Goal: Check status: Check status

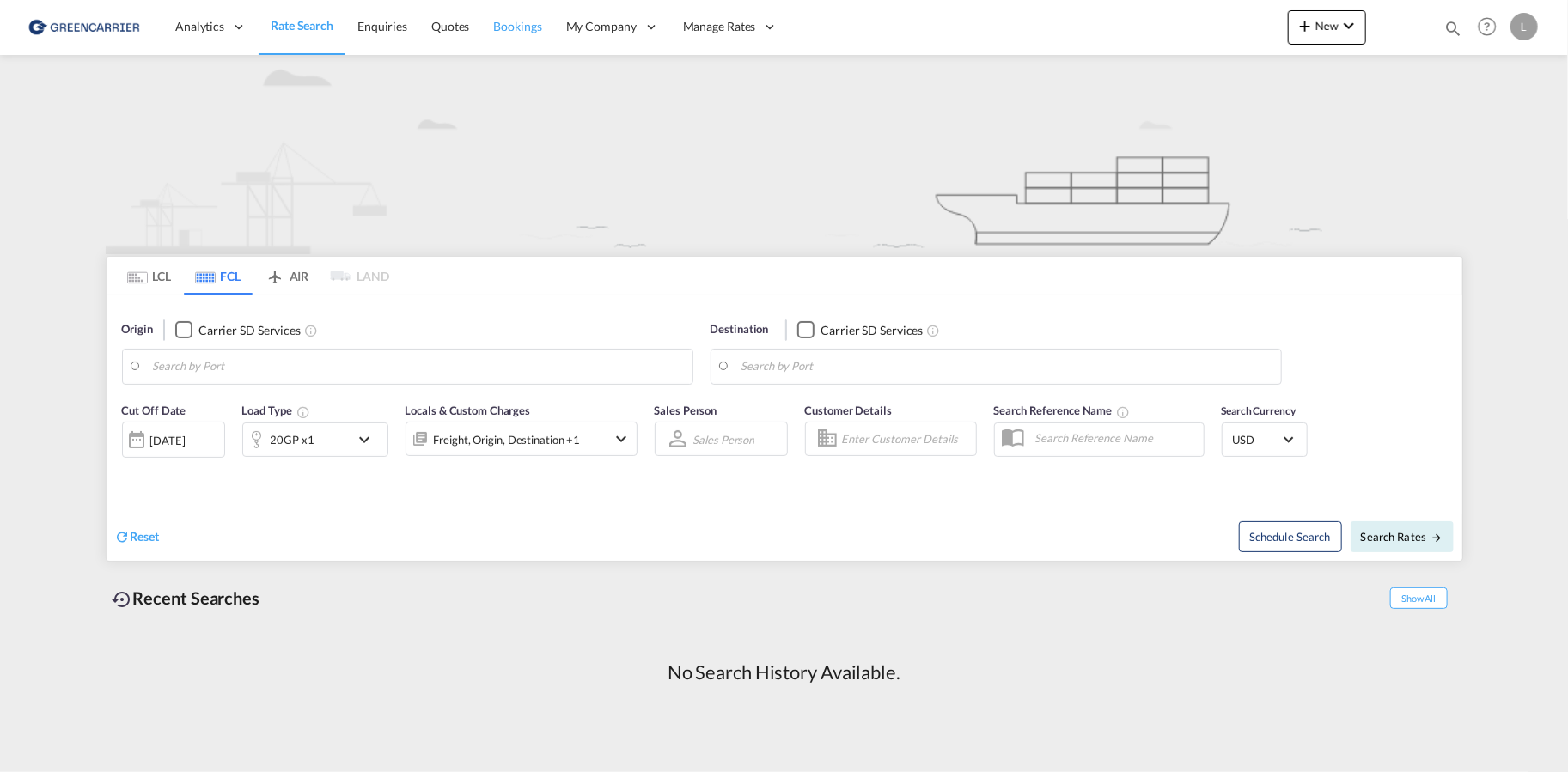
click at [514, 23] on span "Bookings" at bounding box center [519, 26] width 48 height 15
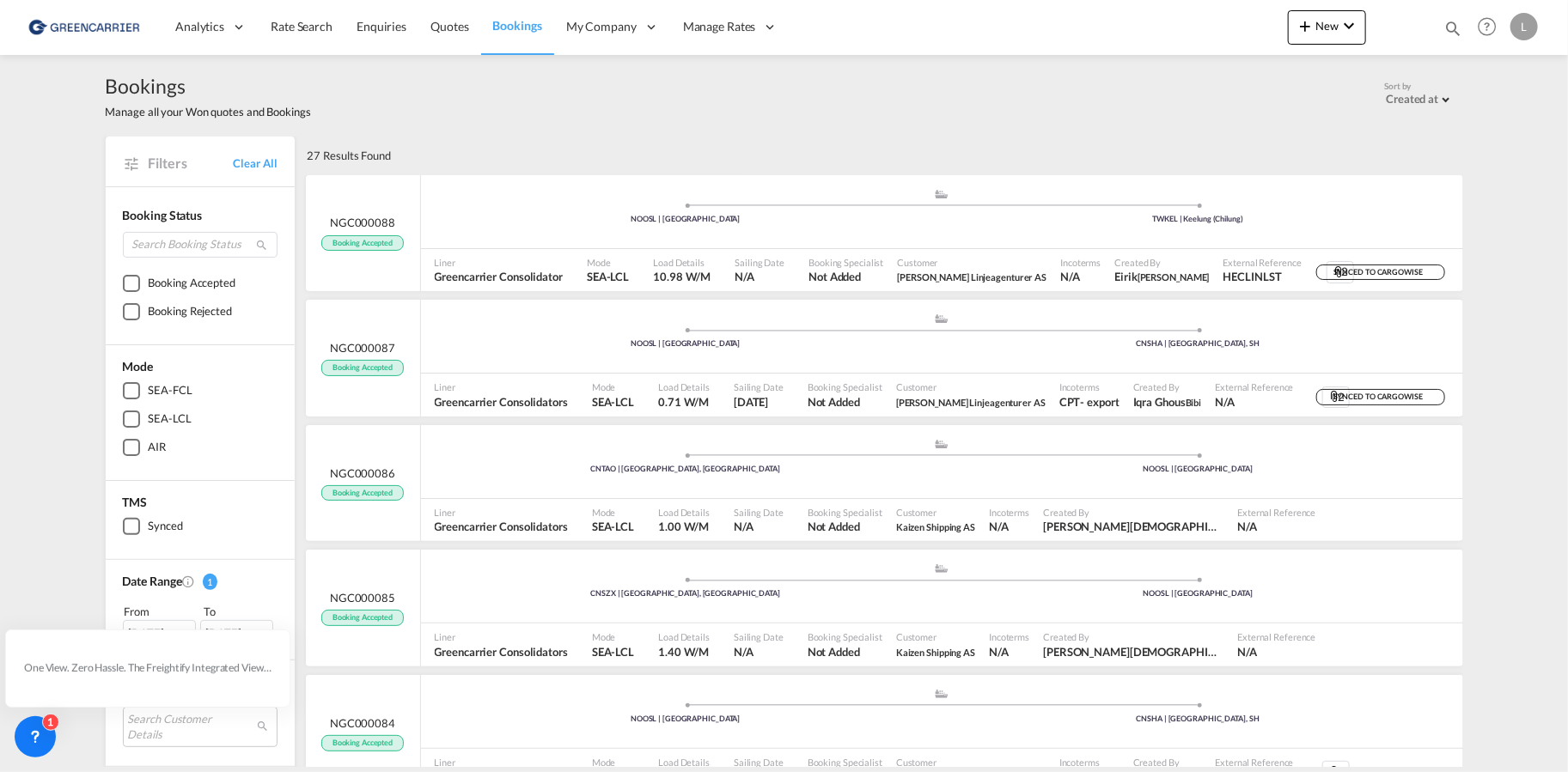
click at [474, 130] on div "Bookings Manage all your Won quotes and Bookings Sort by Created at Created at …" at bounding box center [784, 96] width 1358 height 81
click at [64, 420] on div "Bookings Manage all your Won quotes and Bookings Sort by Created at Created at …" at bounding box center [784, 411] width 1568 height 712
click at [34, 732] on icon at bounding box center [35, 735] width 6 height 7
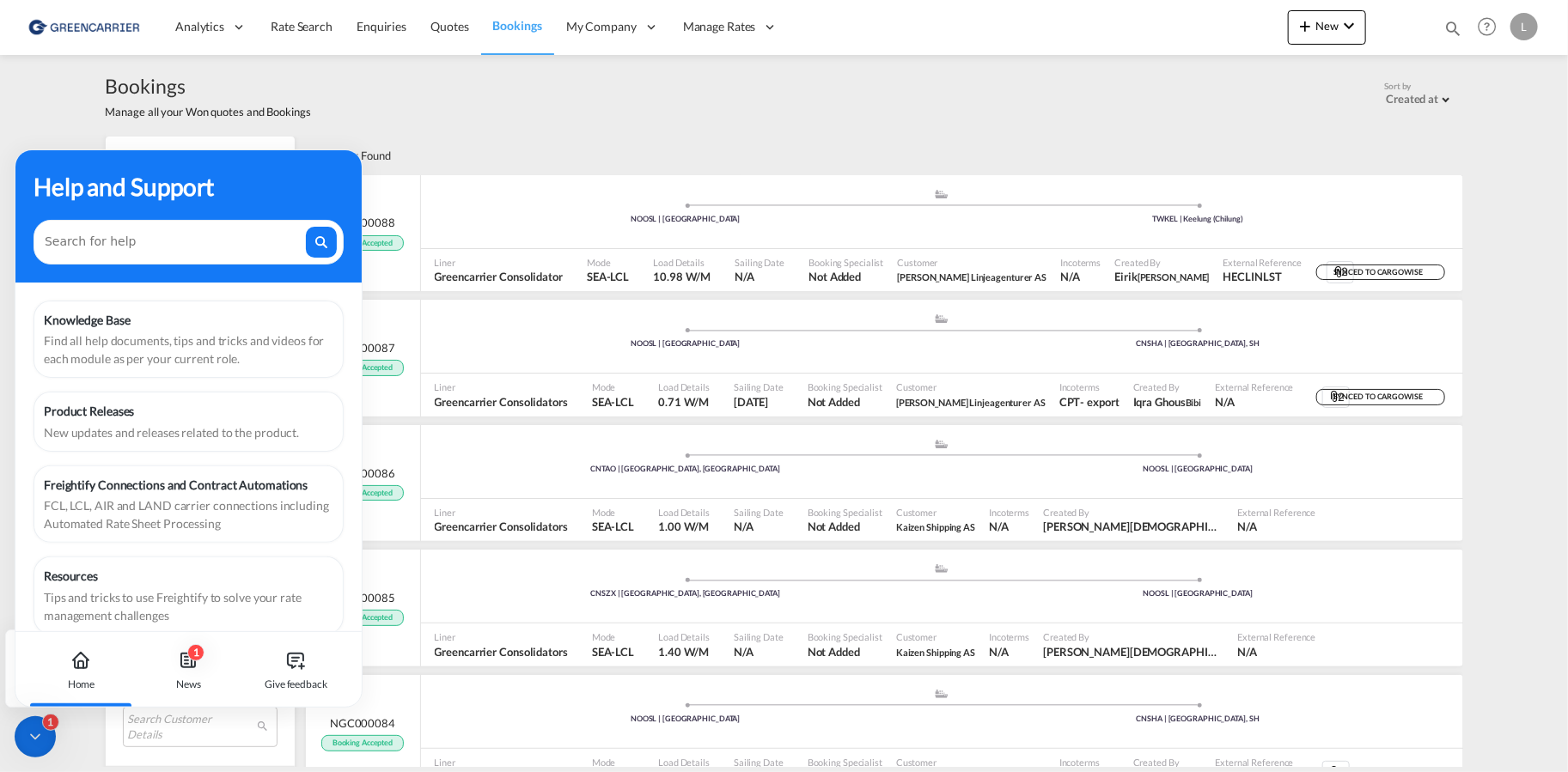
click at [501, 149] on div "27 Results Found" at bounding box center [883, 156] width 1160 height 38
click at [171, 669] on div "1 News" at bounding box center [189, 669] width 95 height 75
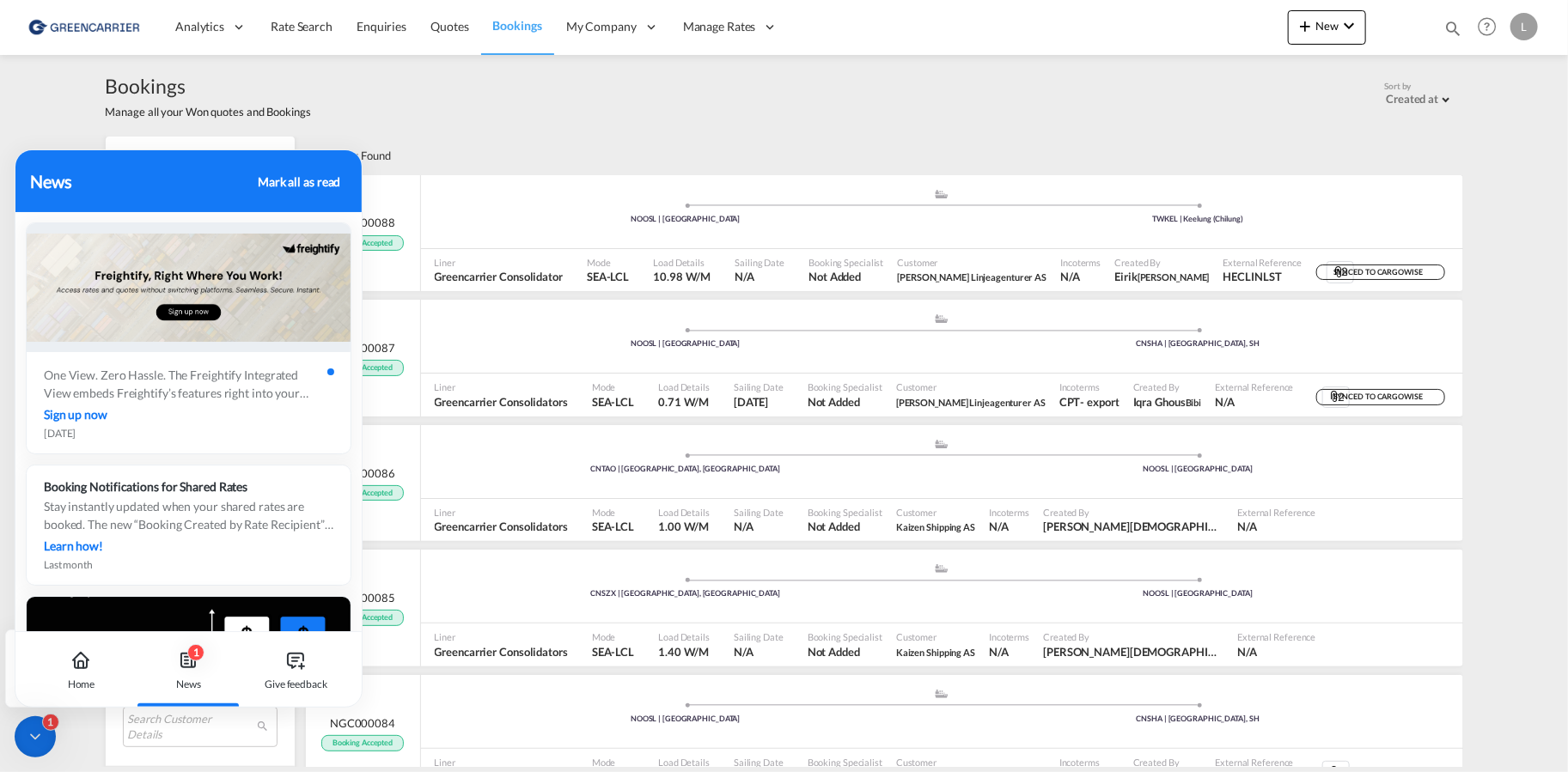
click at [55, 724] on div "1" at bounding box center [51, 723] width 17 height 17
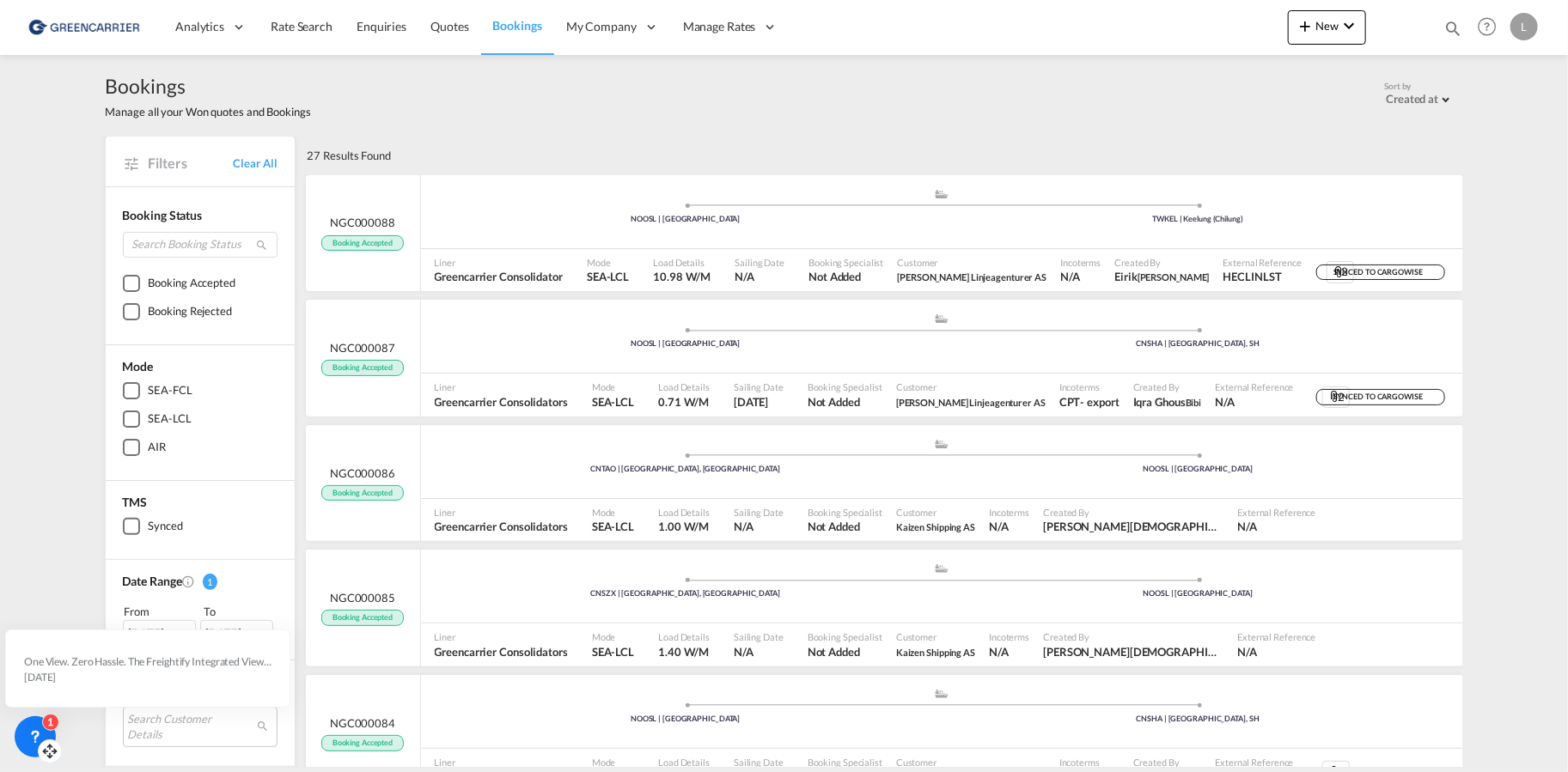
click at [55, 724] on div "1" at bounding box center [51, 723] width 17 height 17
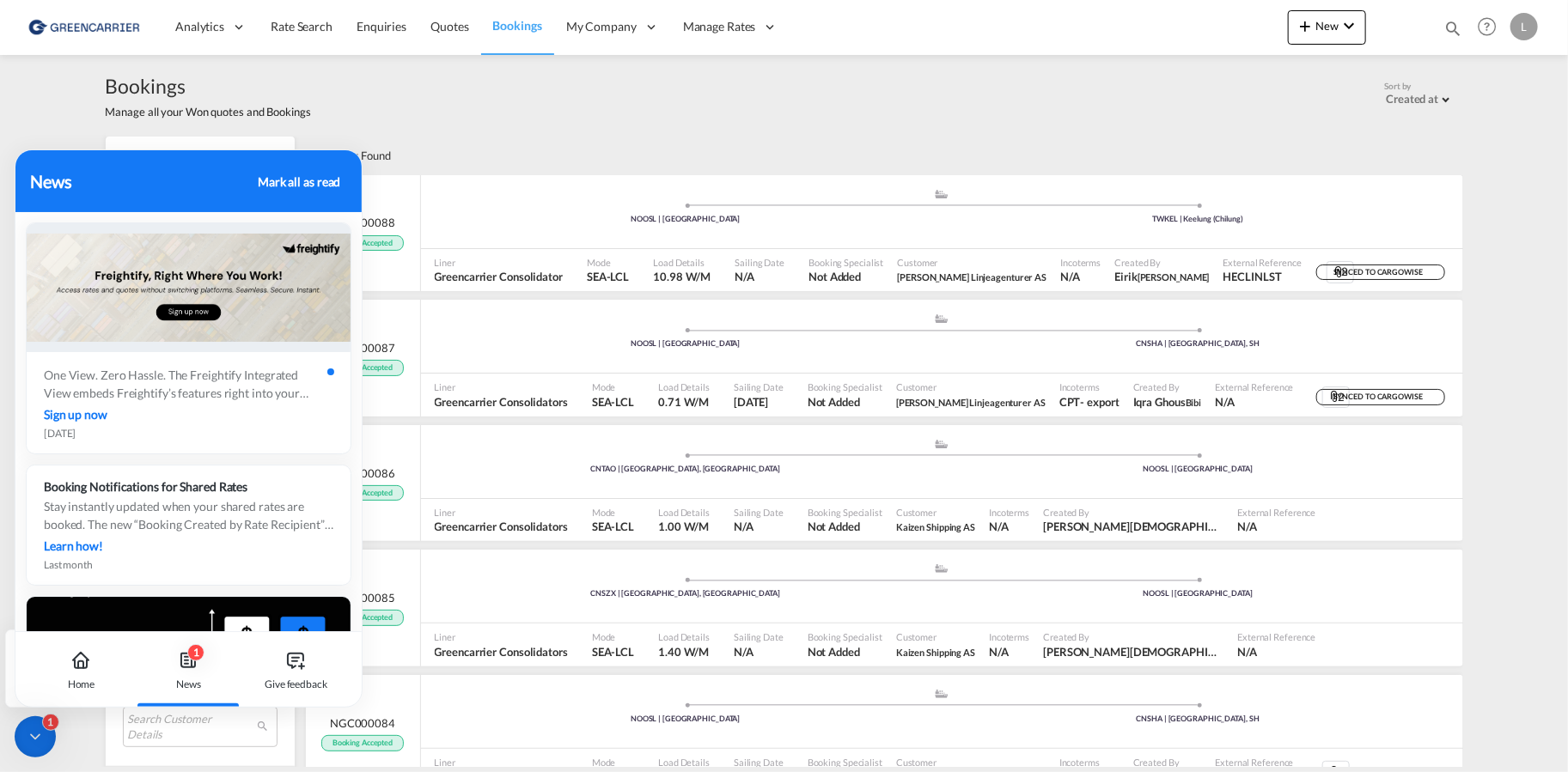
click at [55, 724] on div "1" at bounding box center [51, 723] width 17 height 17
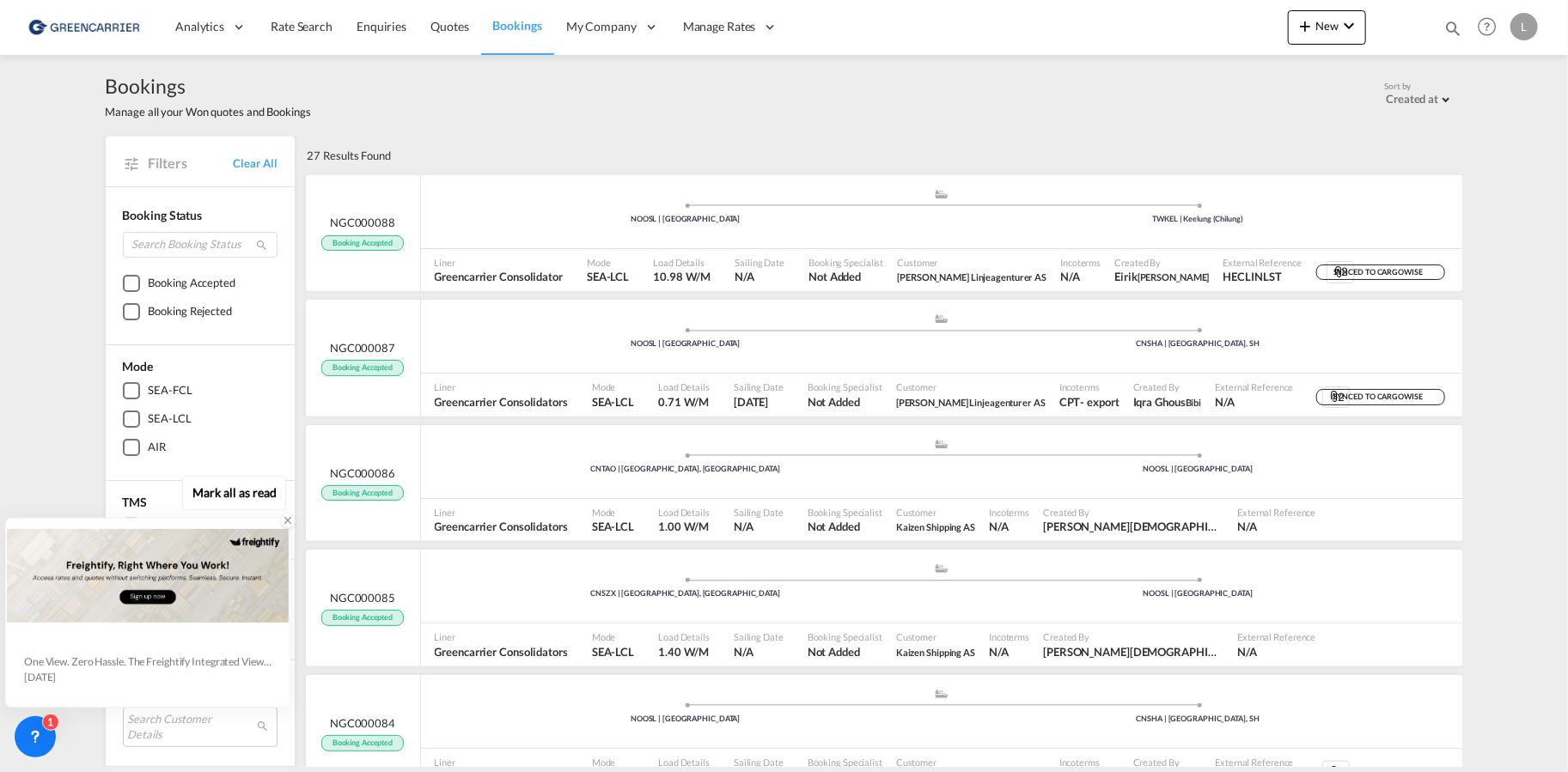
click at [58, 633] on div "One View. Zero Hassle. The Freightify Integrated View embeds Freightify’s featu…" at bounding box center [147, 668] width 281 height 74
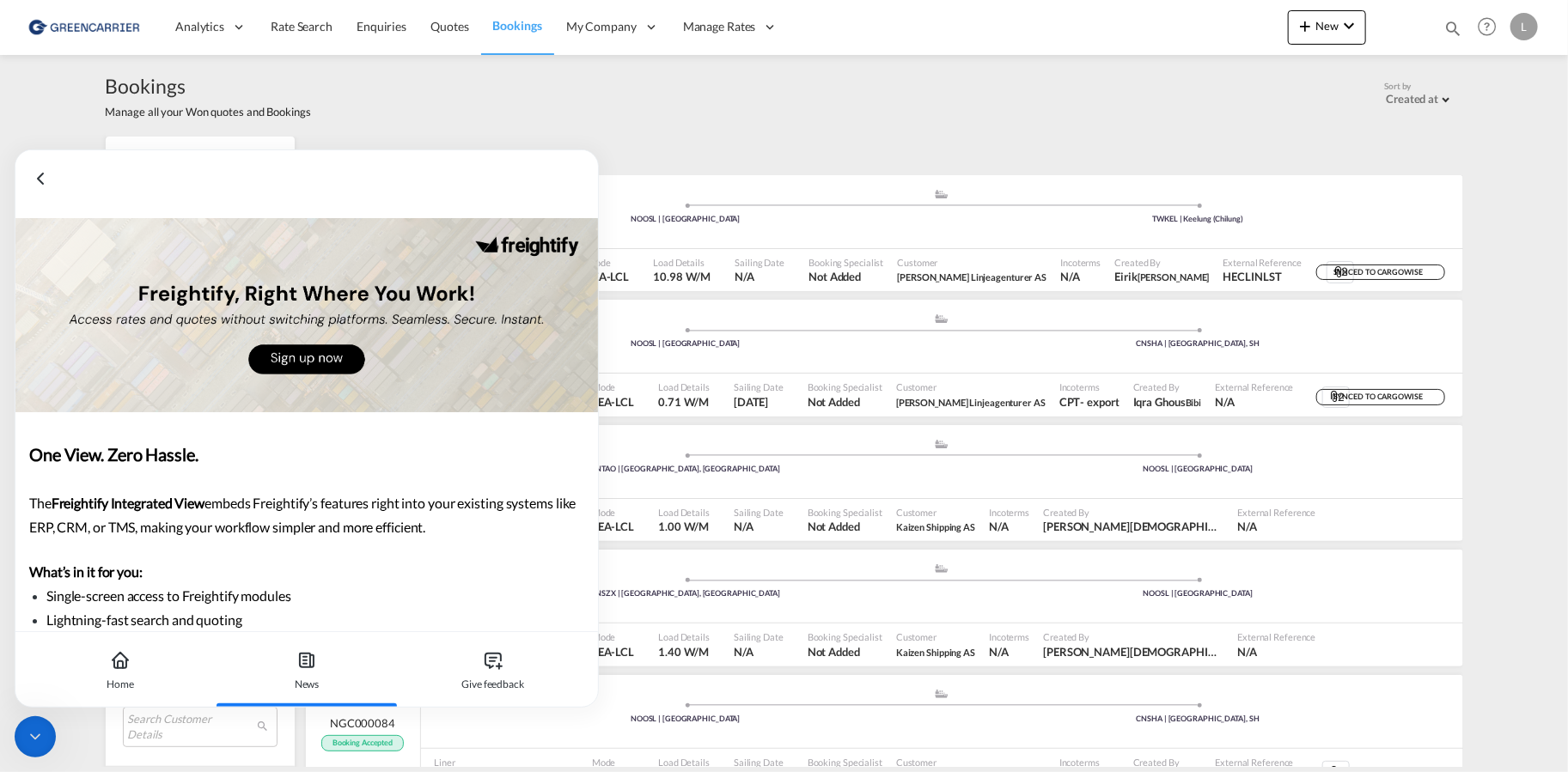
click at [65, 735] on div "Bookings Manage all your Won quotes and Bookings Sort by Created at Created at …" at bounding box center [784, 411] width 1568 height 712
click at [1145, 134] on div "Bookings Manage all your Won quotes and Bookings Sort by Created at Created at …" at bounding box center [784, 96] width 1358 height 81
click at [35, 177] on icon at bounding box center [41, 178] width 21 height 21
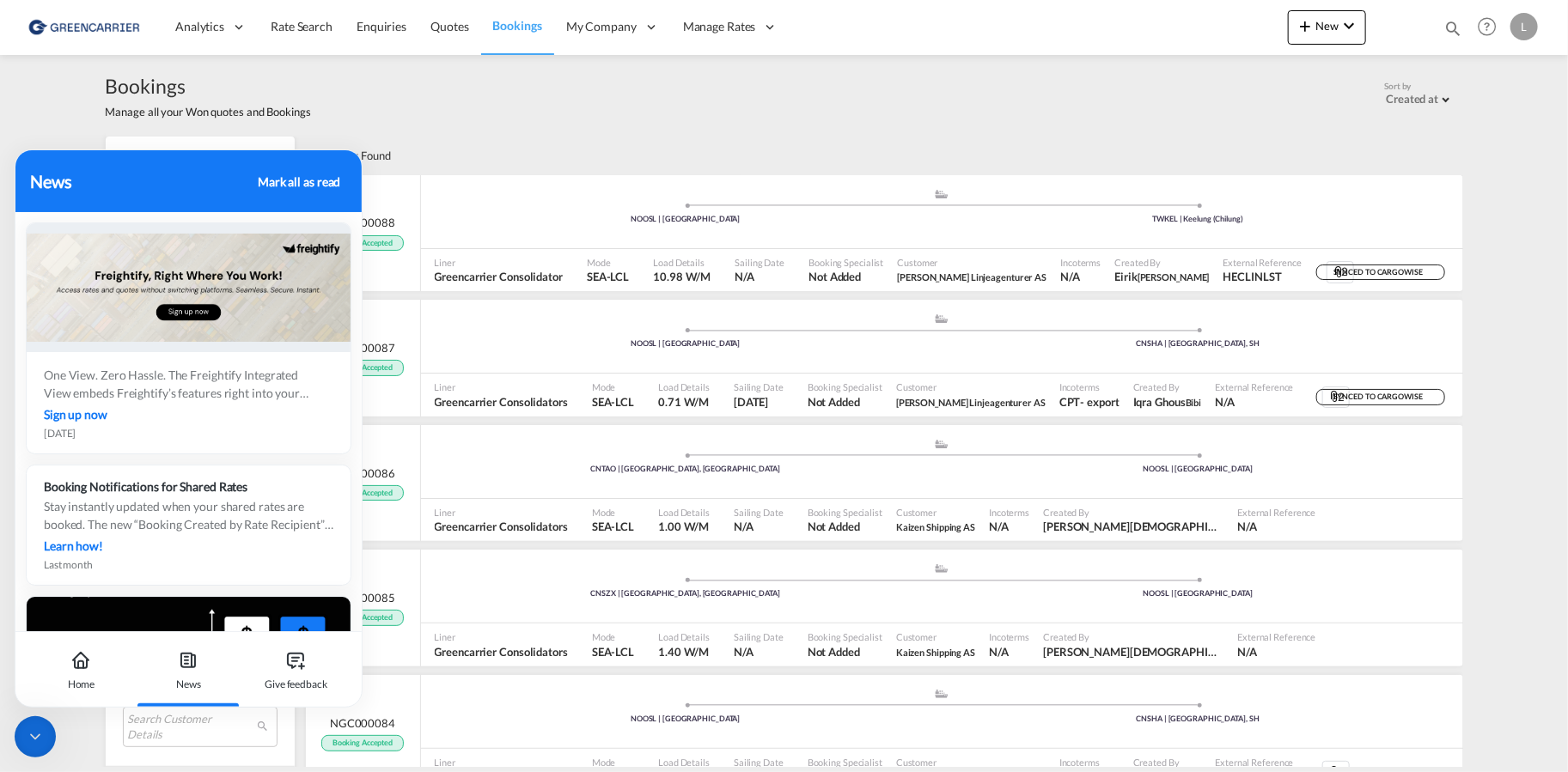
click at [319, 178] on div "Mark all as read" at bounding box center [299, 181] width 82 height 18
click at [289, 184] on div "Mark all as read" at bounding box center [299, 181] width 82 height 18
click at [647, 146] on div "27 Results Found" at bounding box center [883, 156] width 1160 height 38
click at [43, 737] on icon at bounding box center [35, 737] width 17 height 17
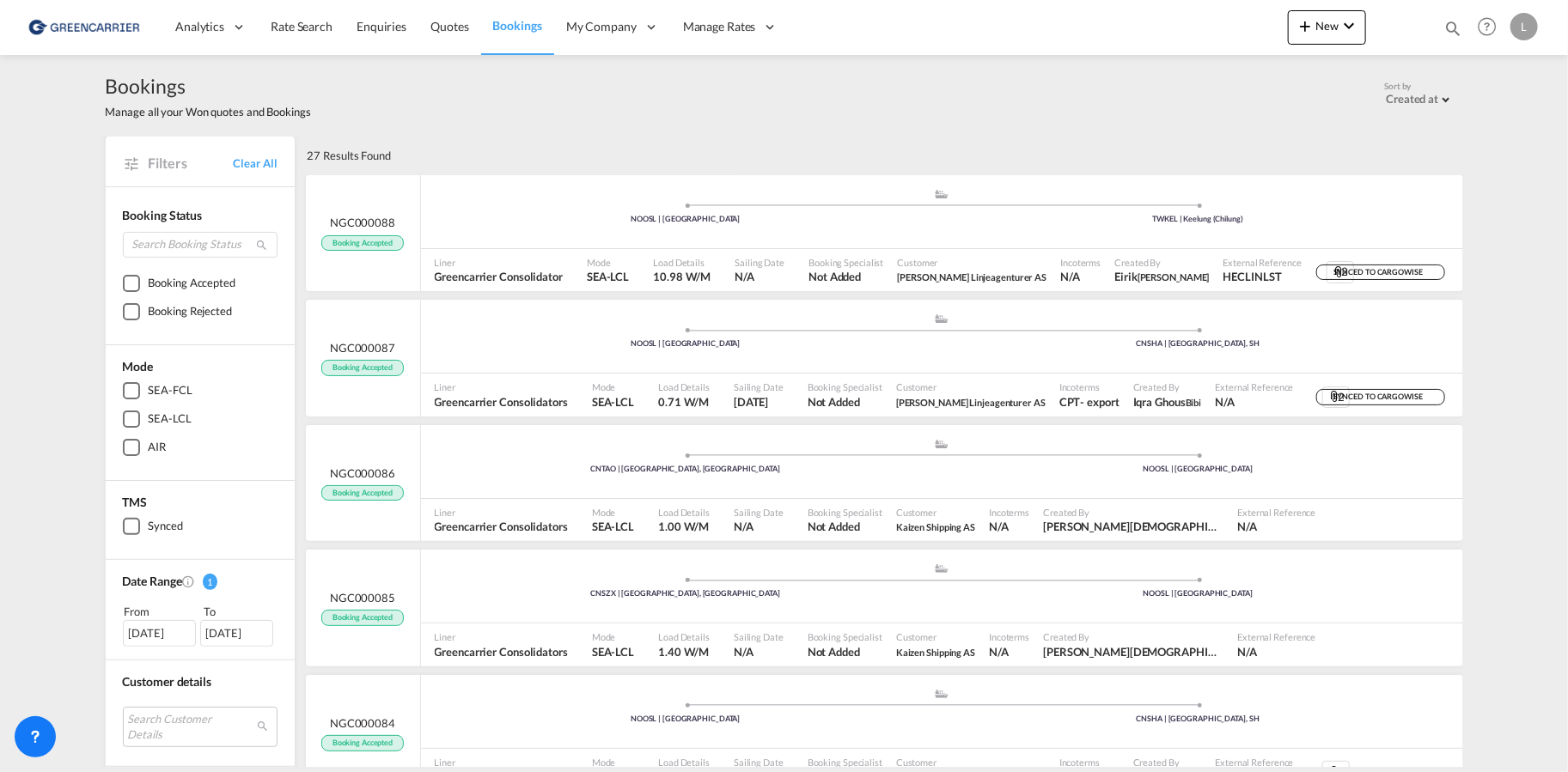
click at [178, 629] on div "[DATE]" at bounding box center [159, 633] width 73 height 26
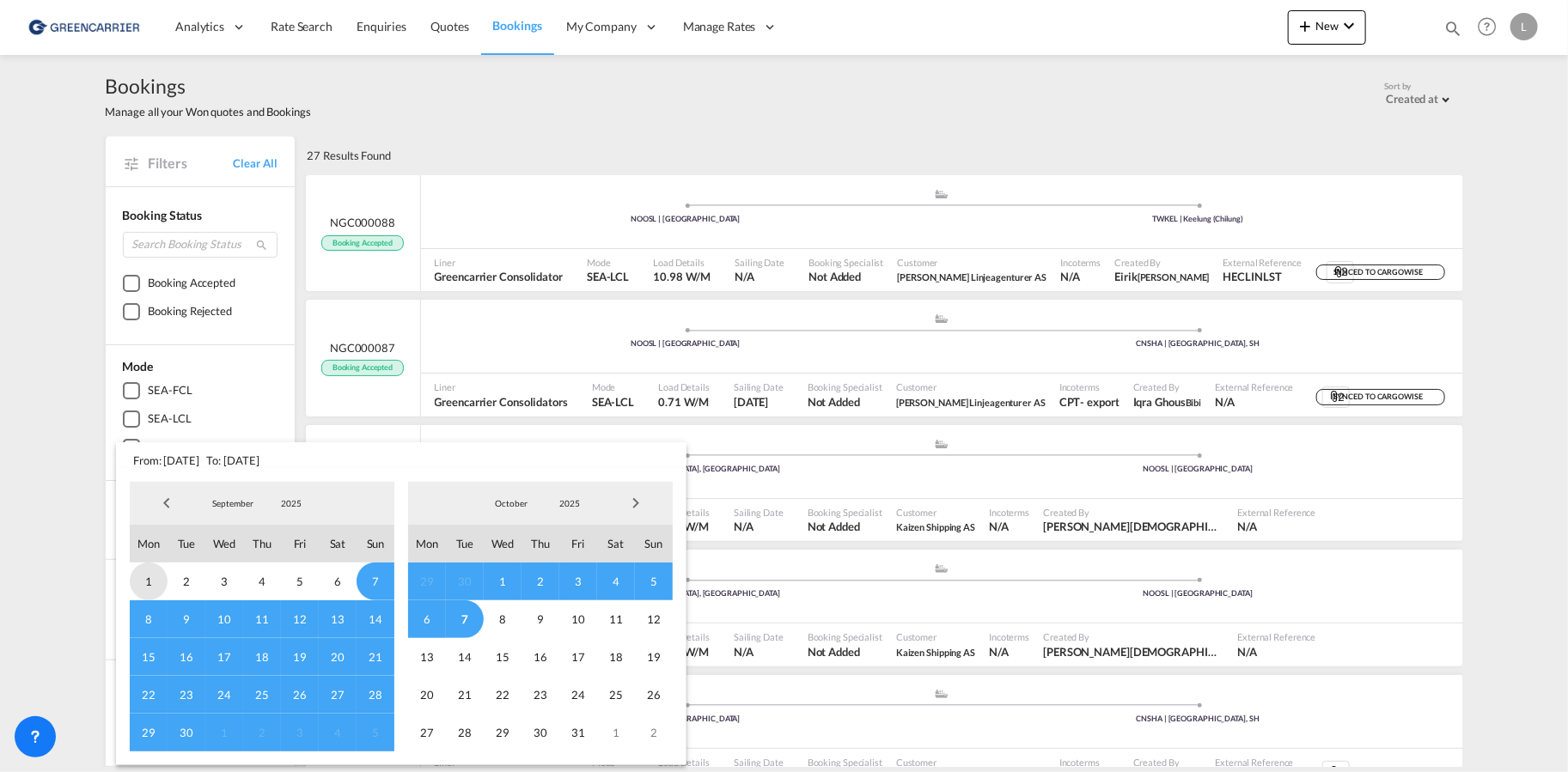
click at [148, 582] on span "1" at bounding box center [149, 582] width 38 height 38
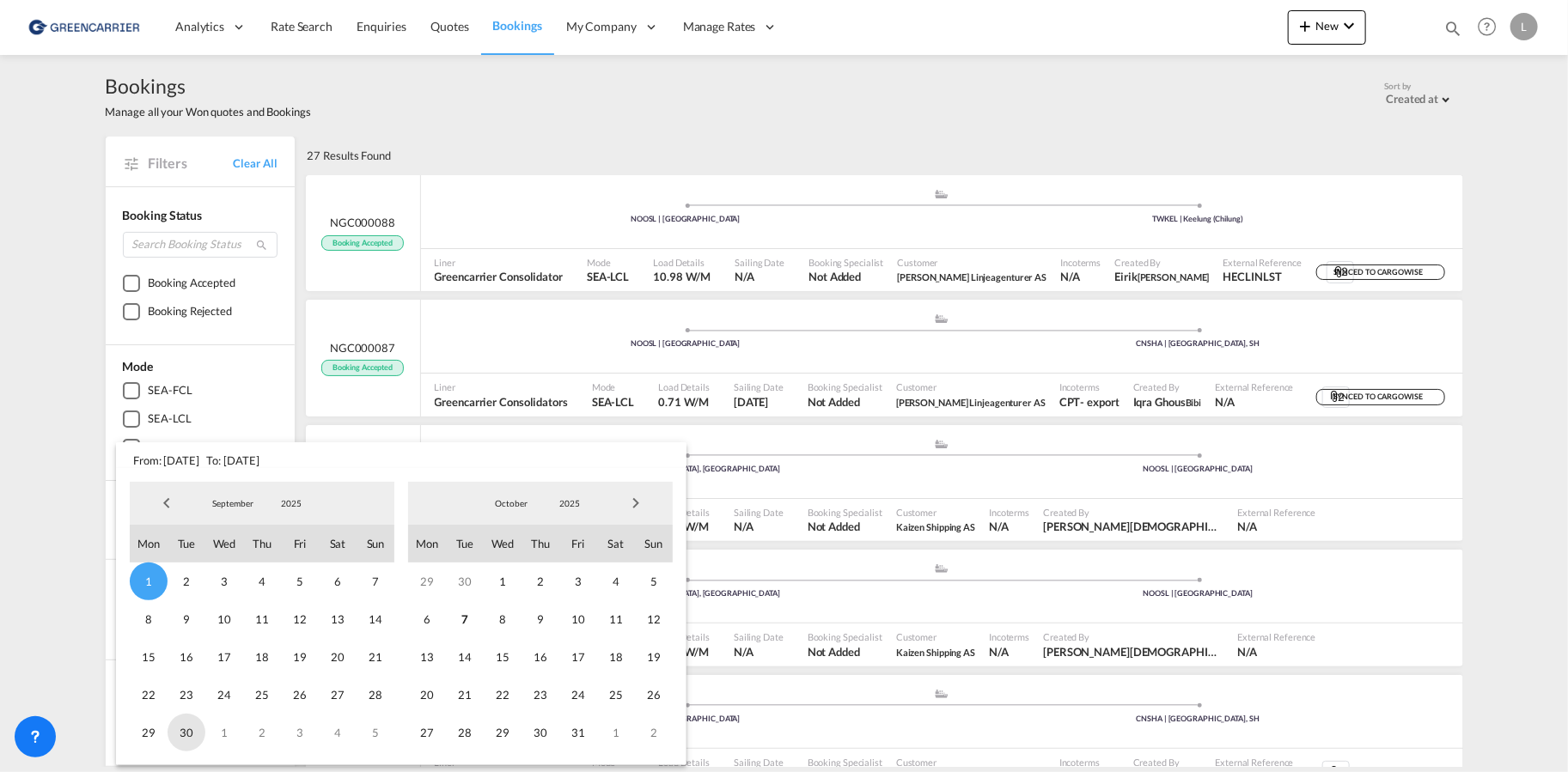
click at [192, 735] on span "30" at bounding box center [186, 733] width 38 height 38
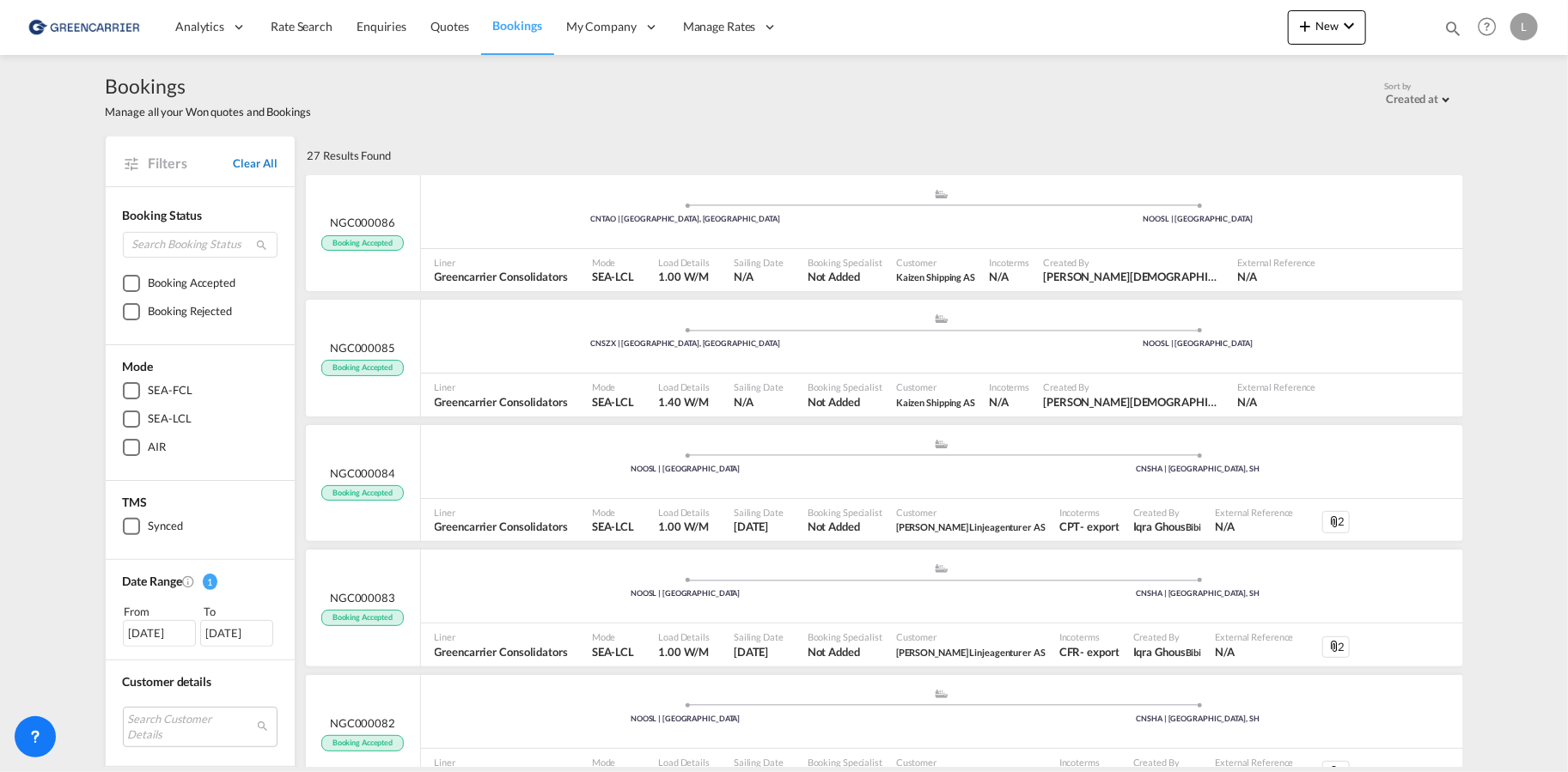
click at [250, 166] on link "Clear All" at bounding box center [255, 164] width 44 height 16
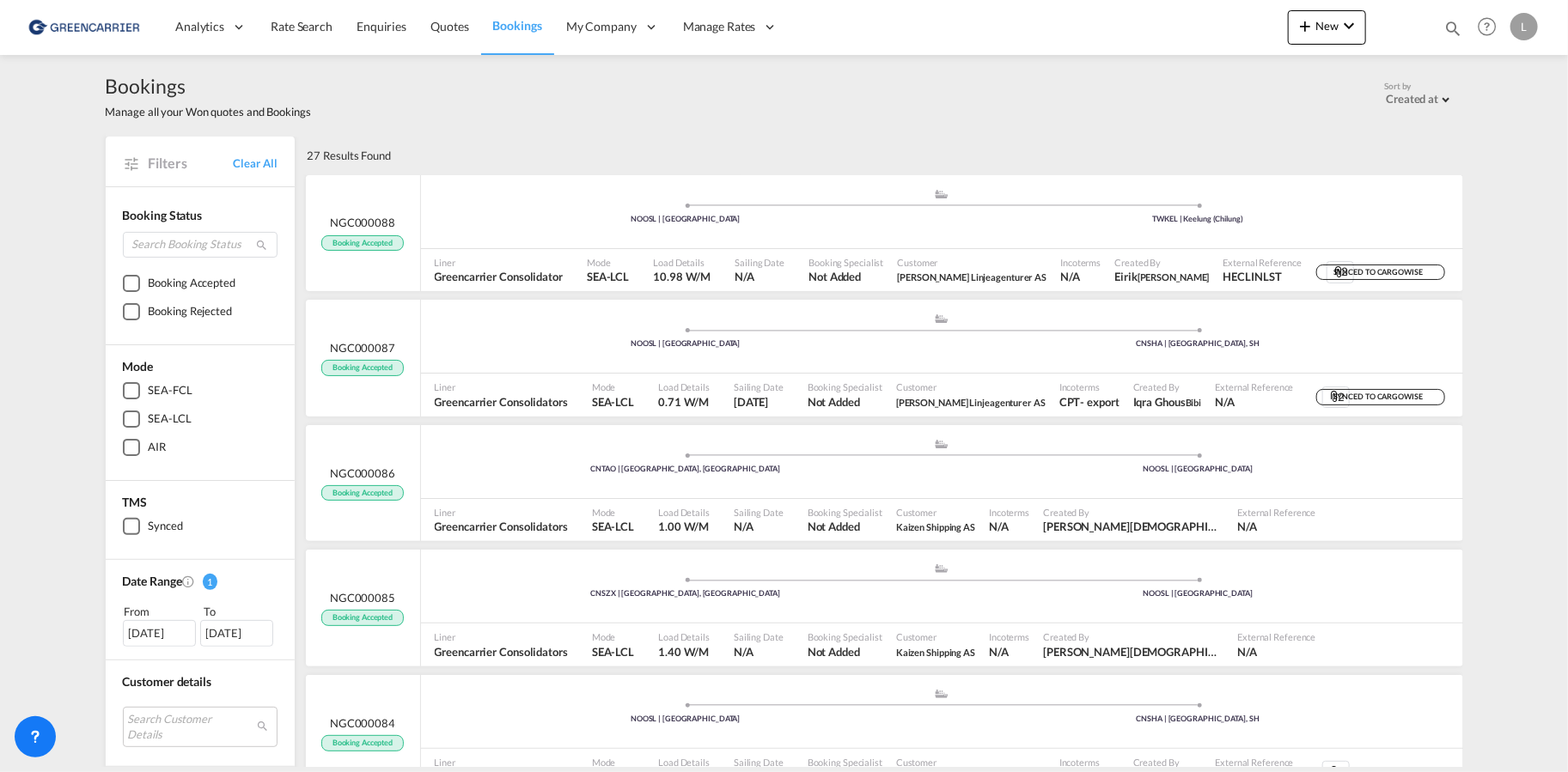
click at [165, 632] on div "[DATE]" at bounding box center [159, 633] width 73 height 26
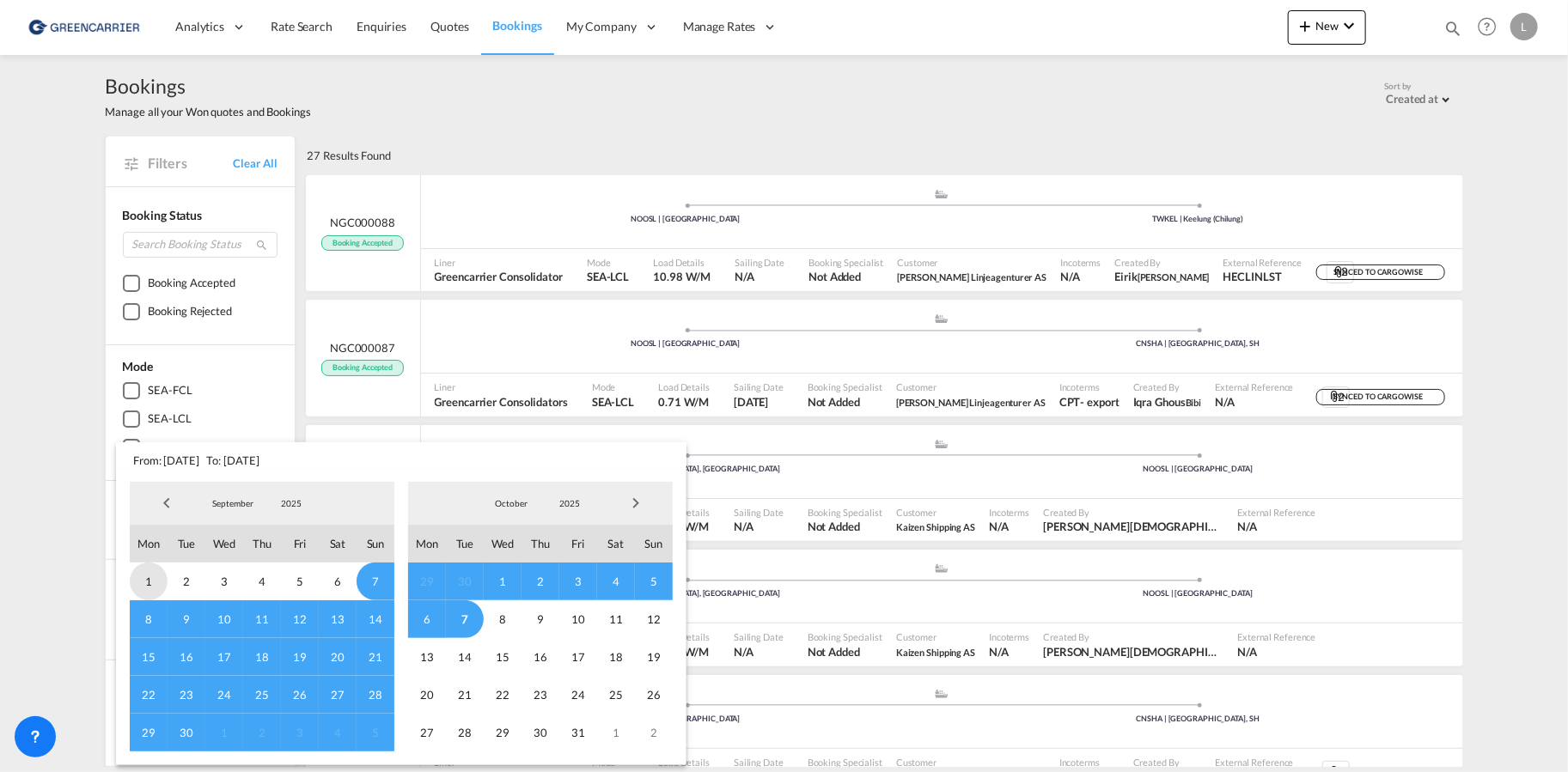
click at [149, 573] on span "1" at bounding box center [149, 582] width 38 height 38
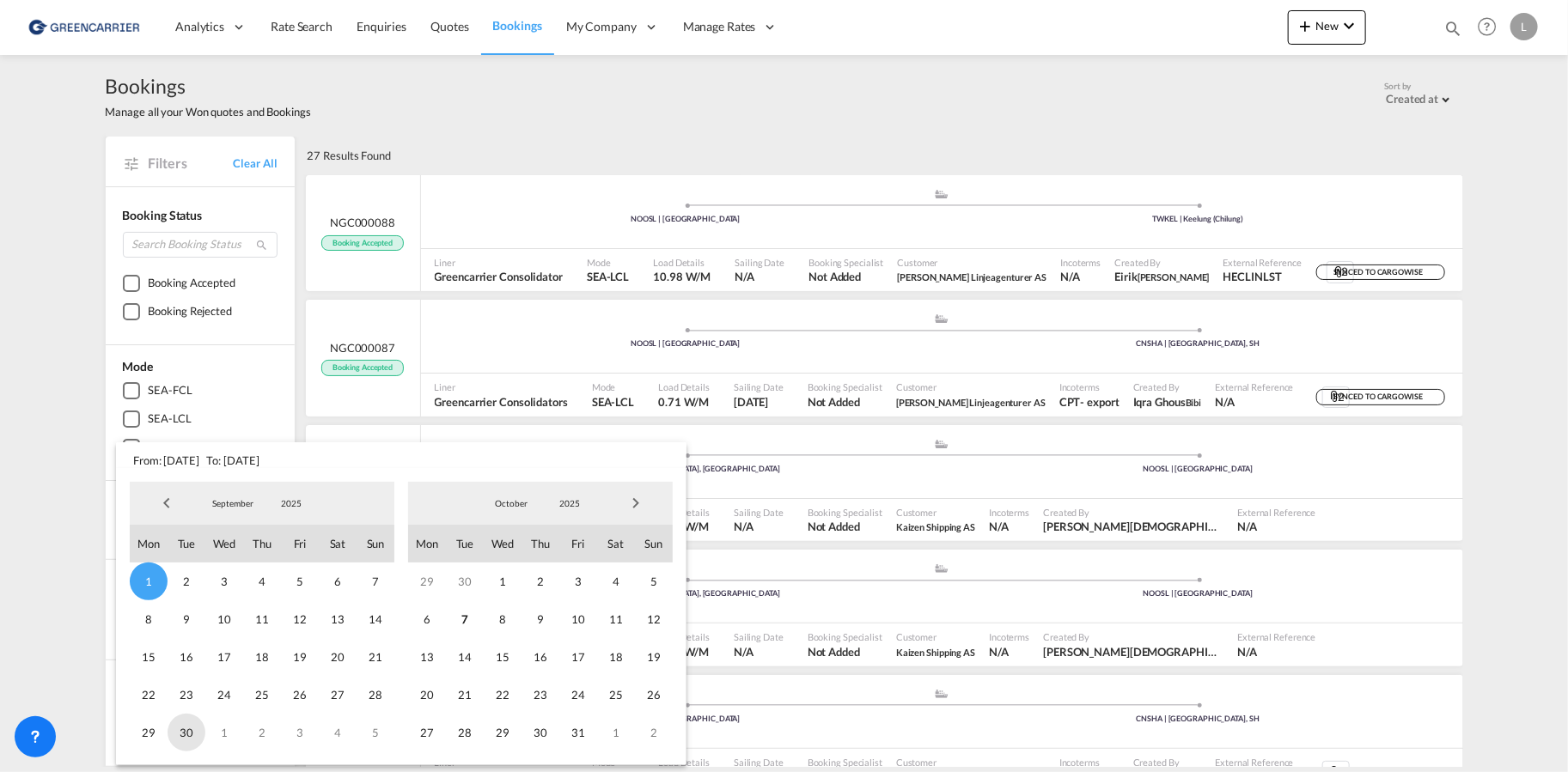
click at [196, 732] on span "30" at bounding box center [186, 733] width 38 height 38
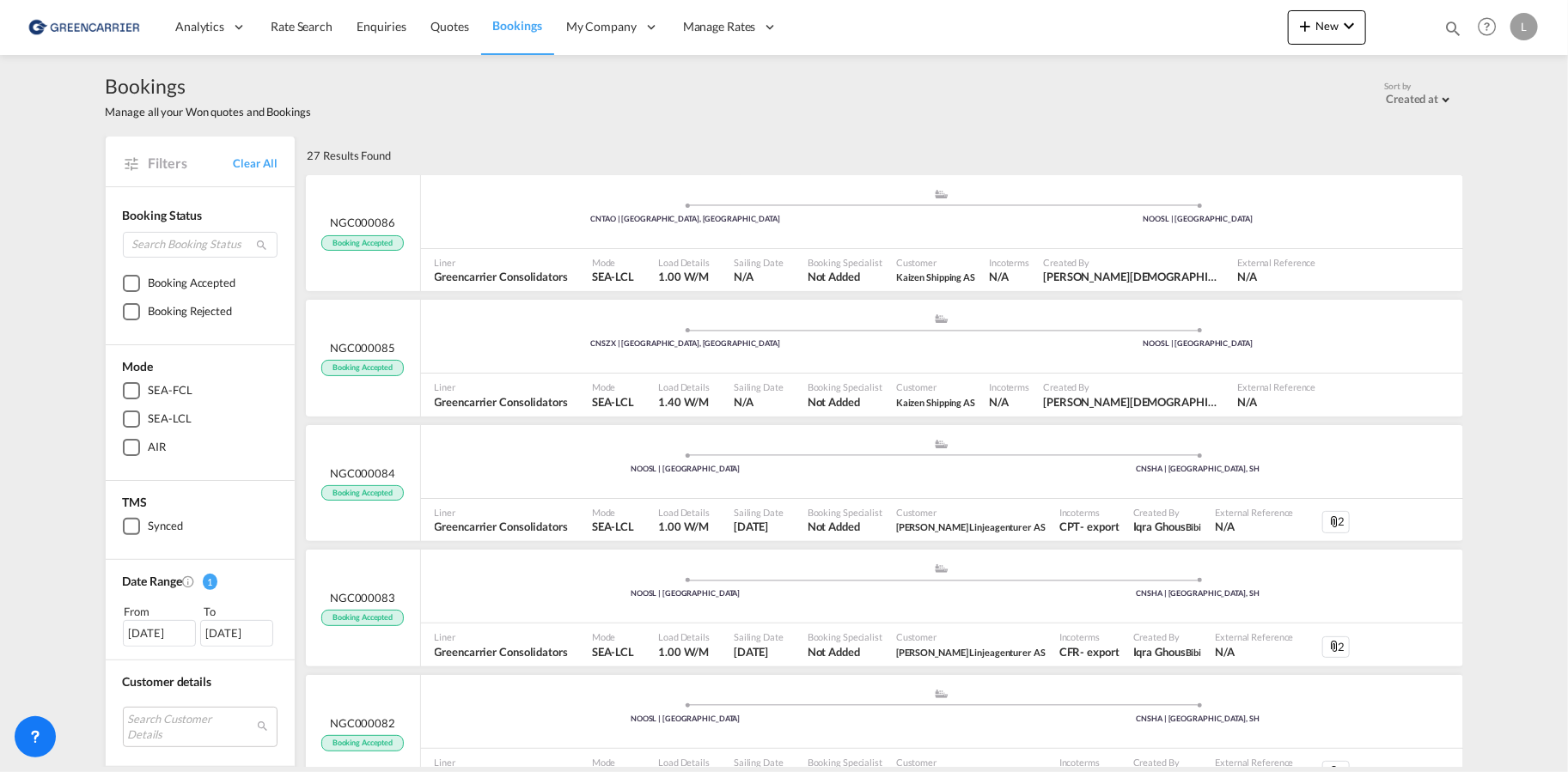
click at [123, 280] on div at bounding box center [132, 284] width 17 height 17
click at [165, 632] on div "[DATE]" at bounding box center [159, 633] width 73 height 26
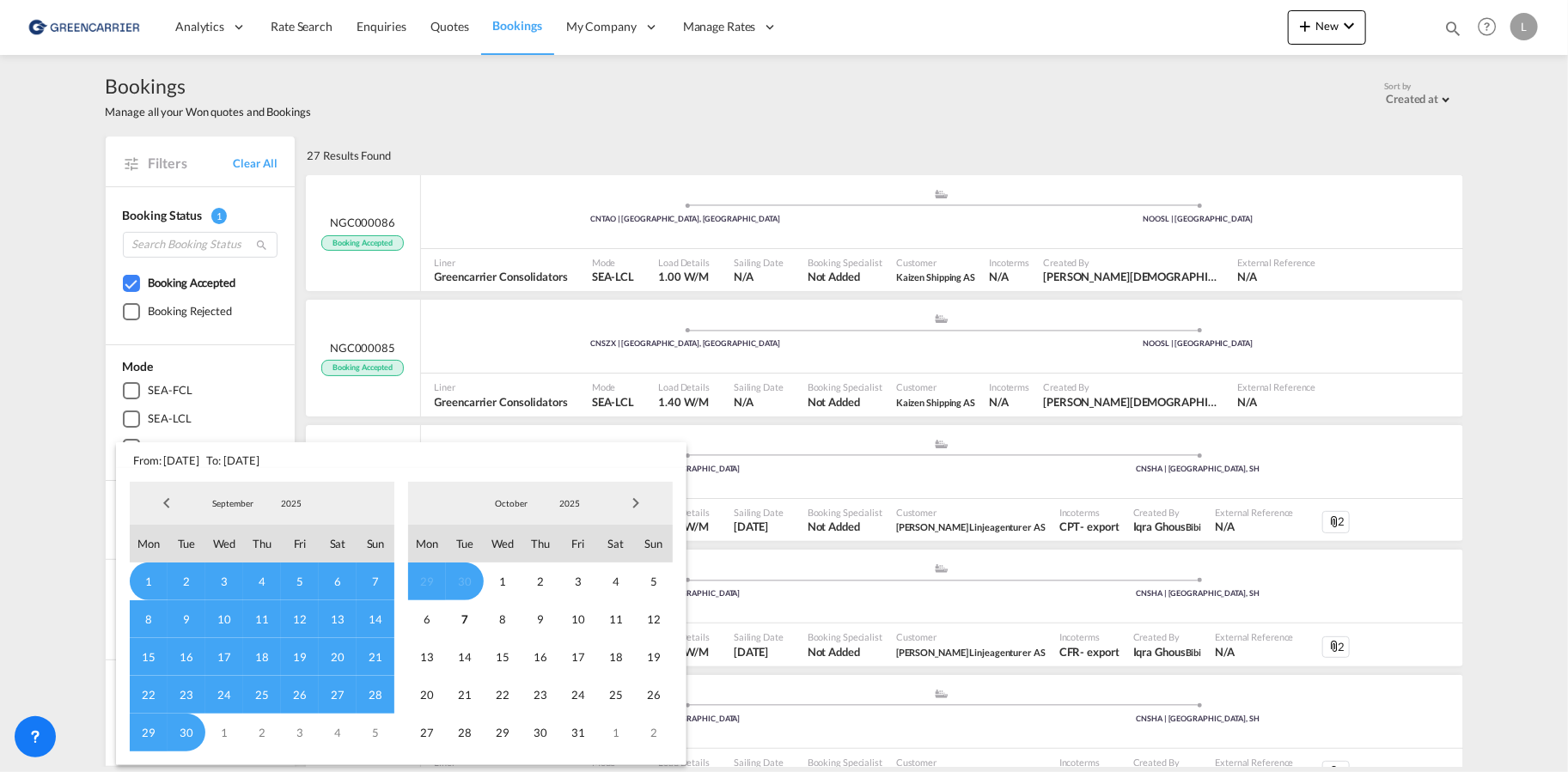
click at [165, 499] on span "Previous Month" at bounding box center [167, 504] width 35 height 35
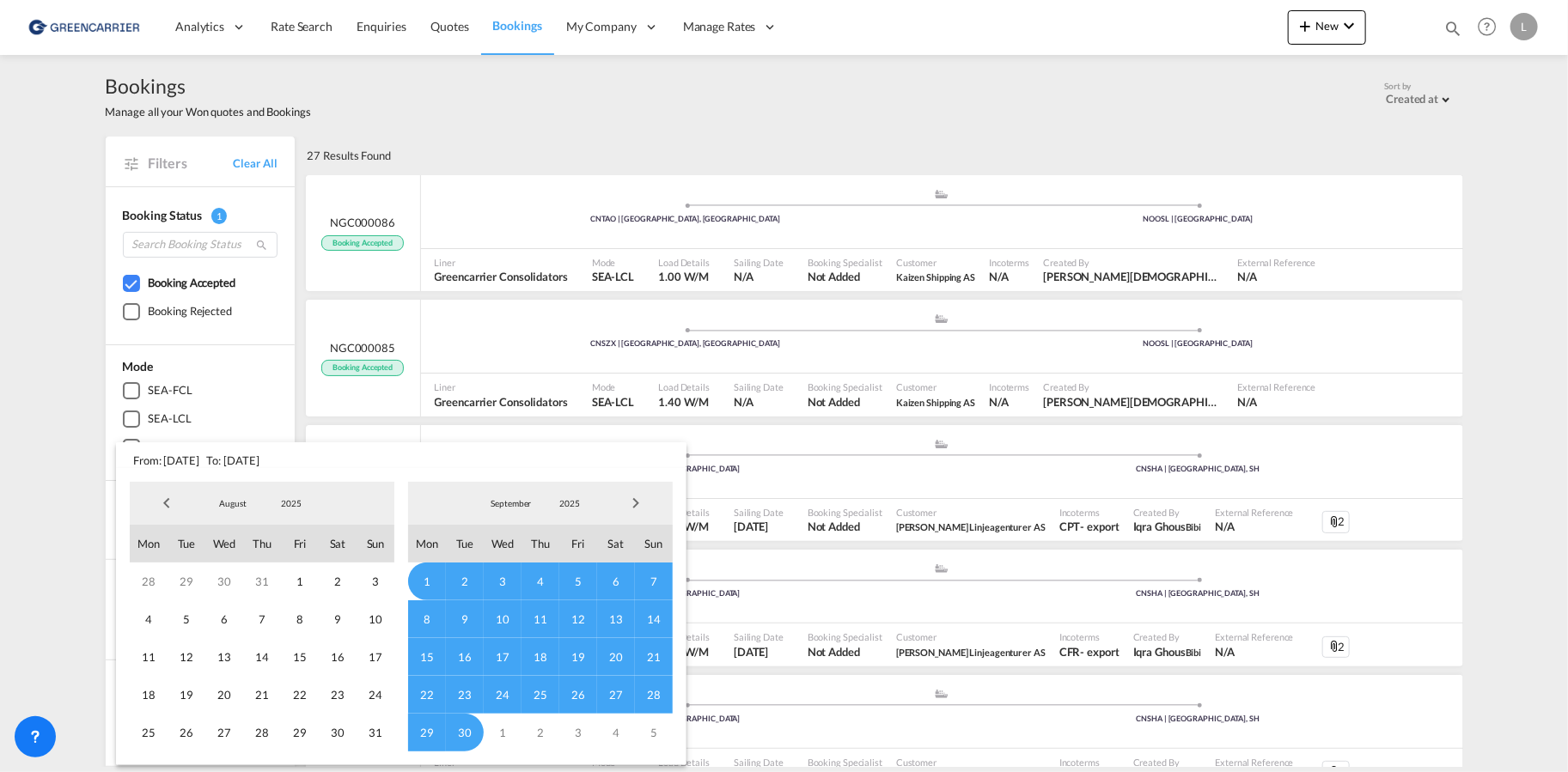
click at [165, 499] on span "Previous Month" at bounding box center [167, 504] width 35 height 35
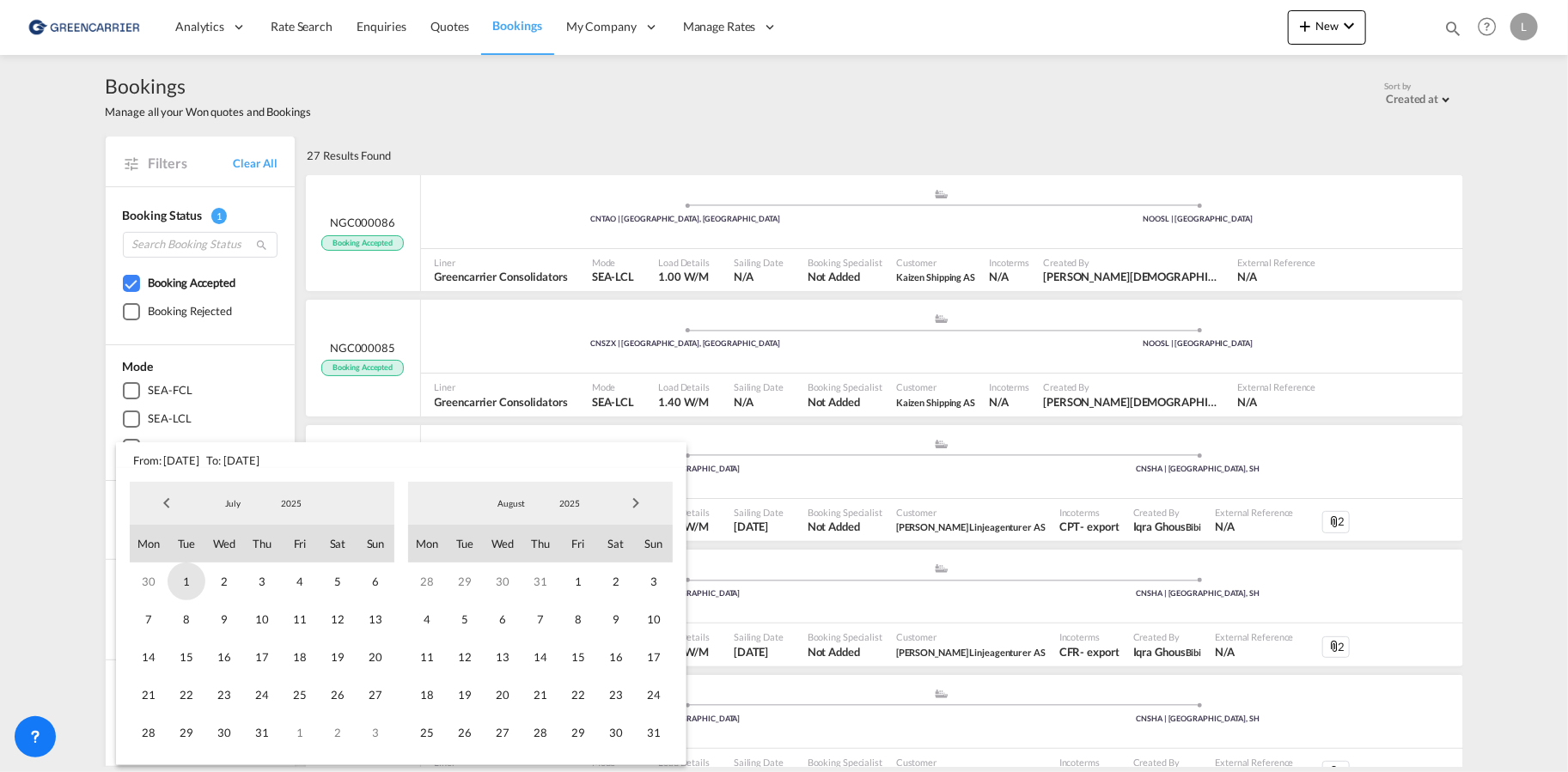
click at [181, 590] on span "1" at bounding box center [186, 582] width 38 height 38
click at [653, 733] on span "31" at bounding box center [654, 733] width 38 height 38
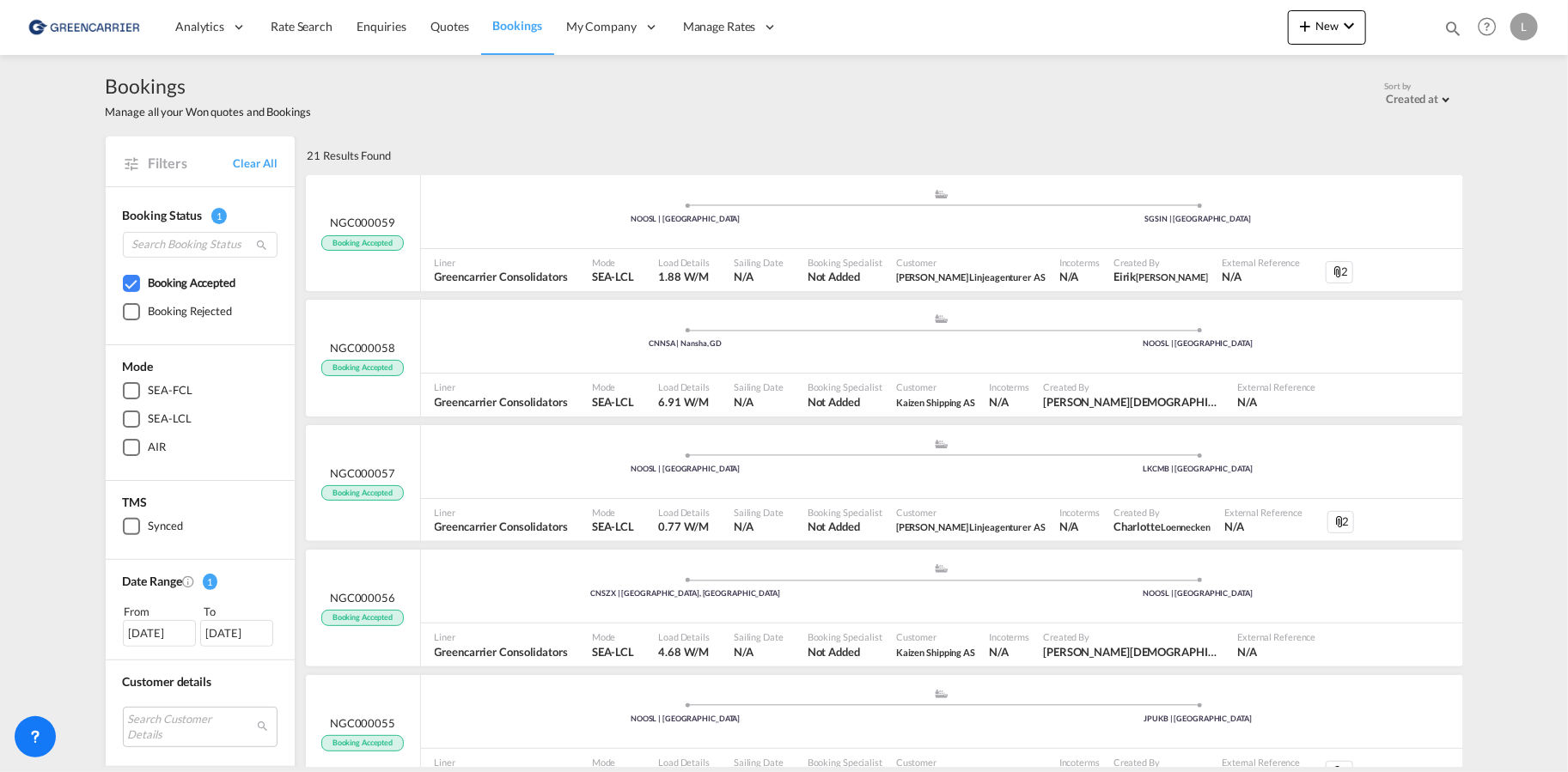
click at [164, 630] on div "[DATE]" at bounding box center [159, 633] width 73 height 26
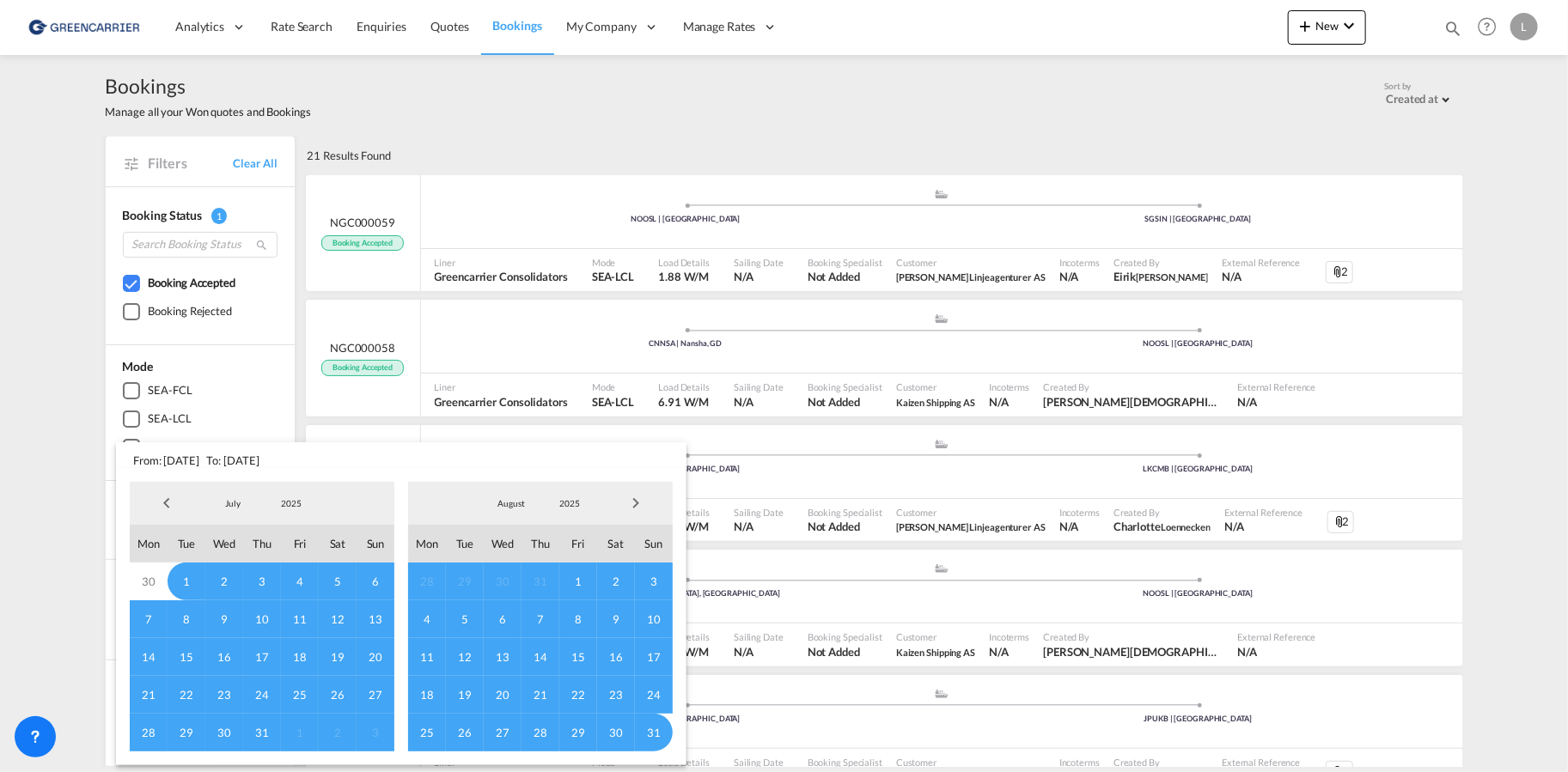
click at [634, 503] on span "Next Month" at bounding box center [636, 504] width 35 height 35
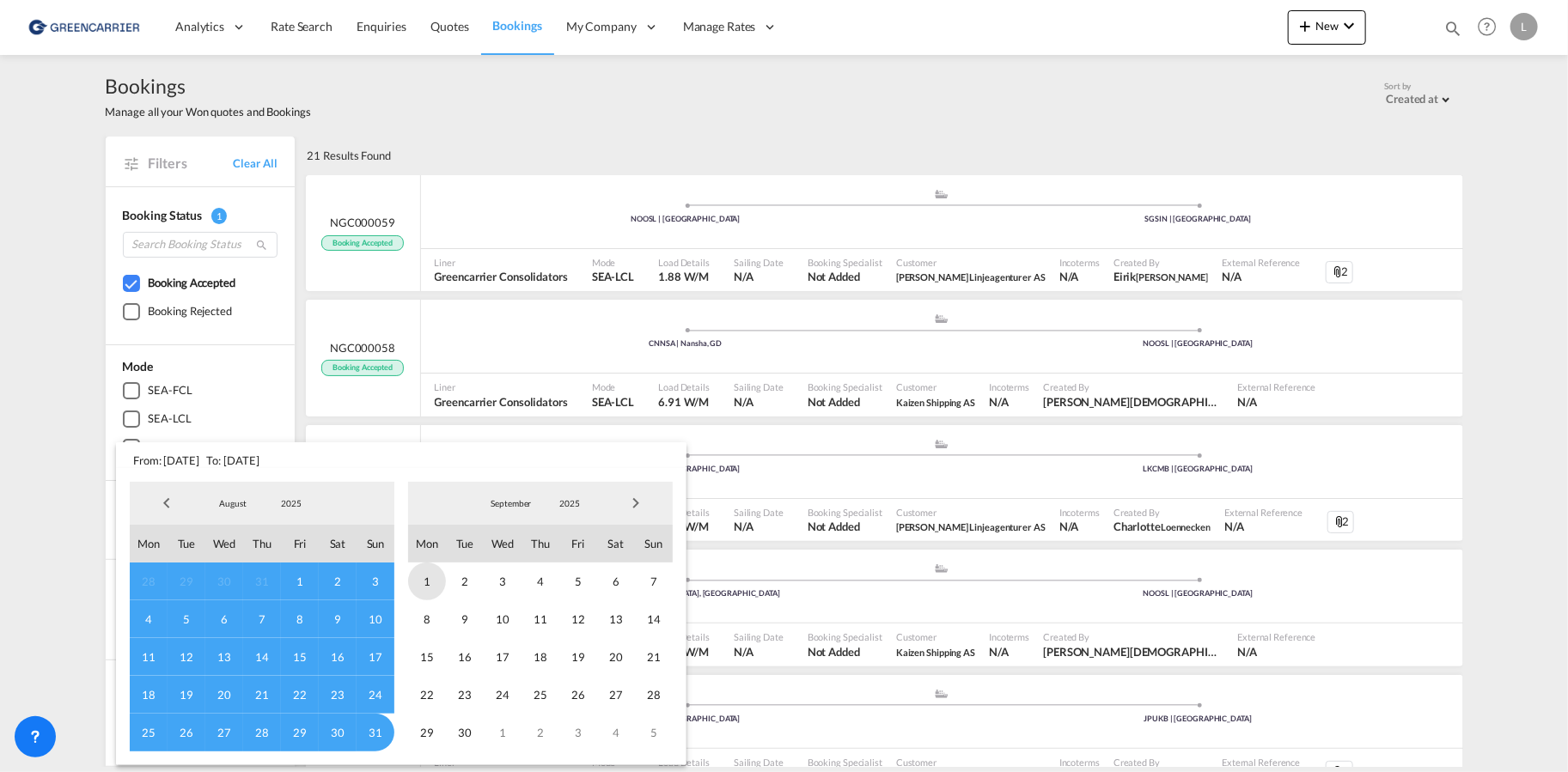
click at [421, 581] on span "1" at bounding box center [427, 582] width 38 height 38
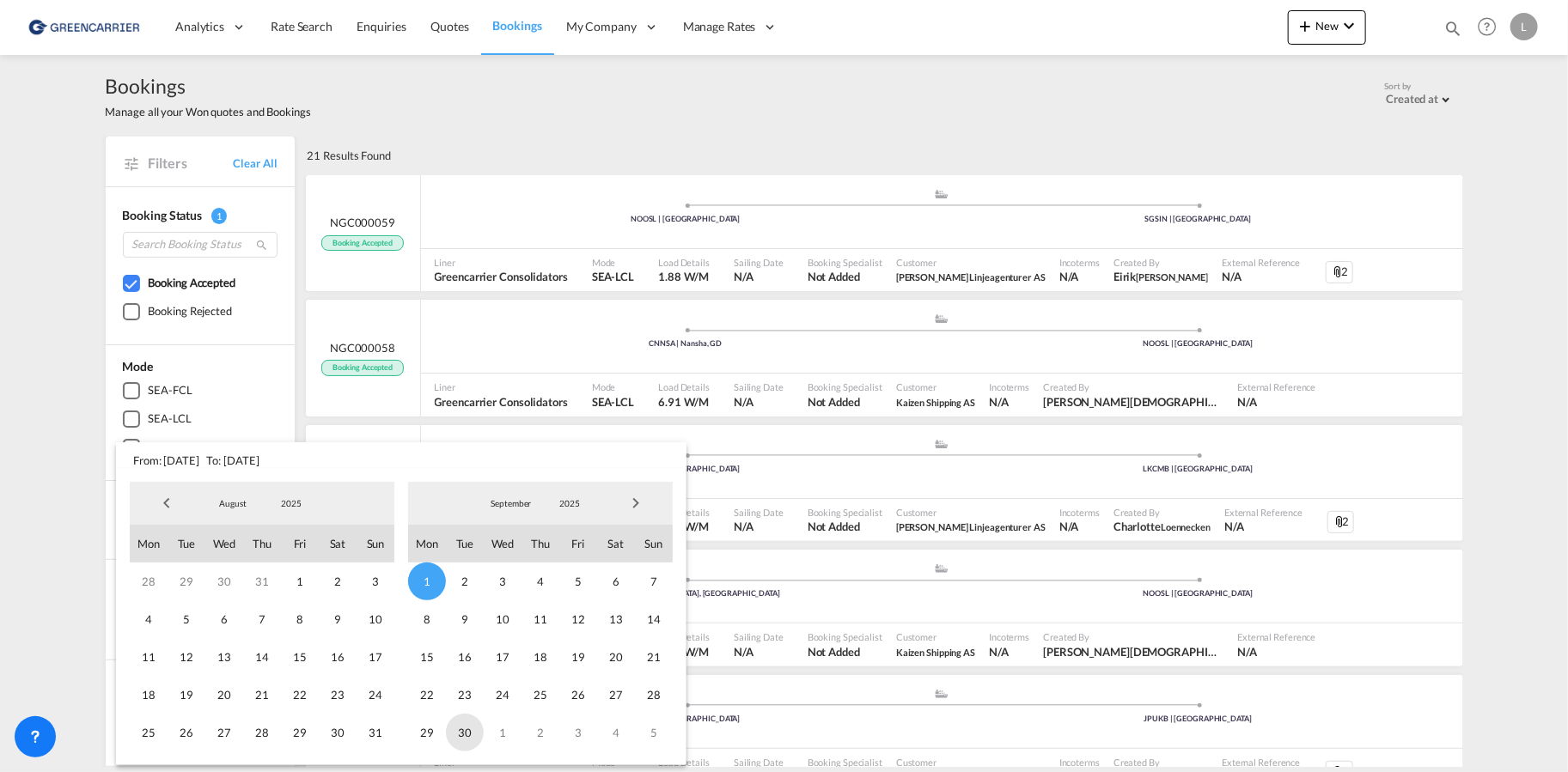
click at [471, 734] on span "30" at bounding box center [465, 733] width 38 height 38
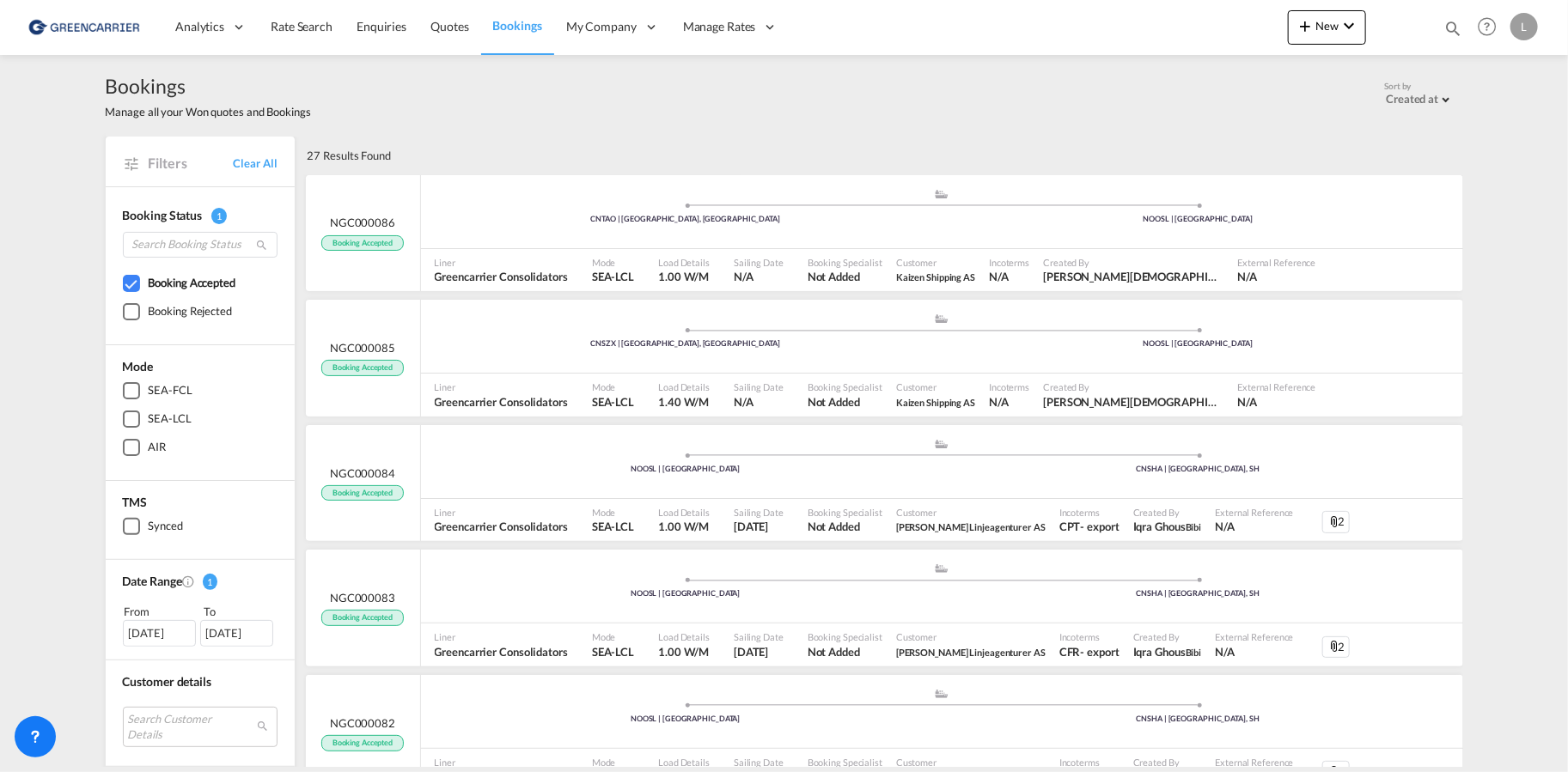
click at [154, 635] on div "[DATE]" at bounding box center [159, 633] width 73 height 26
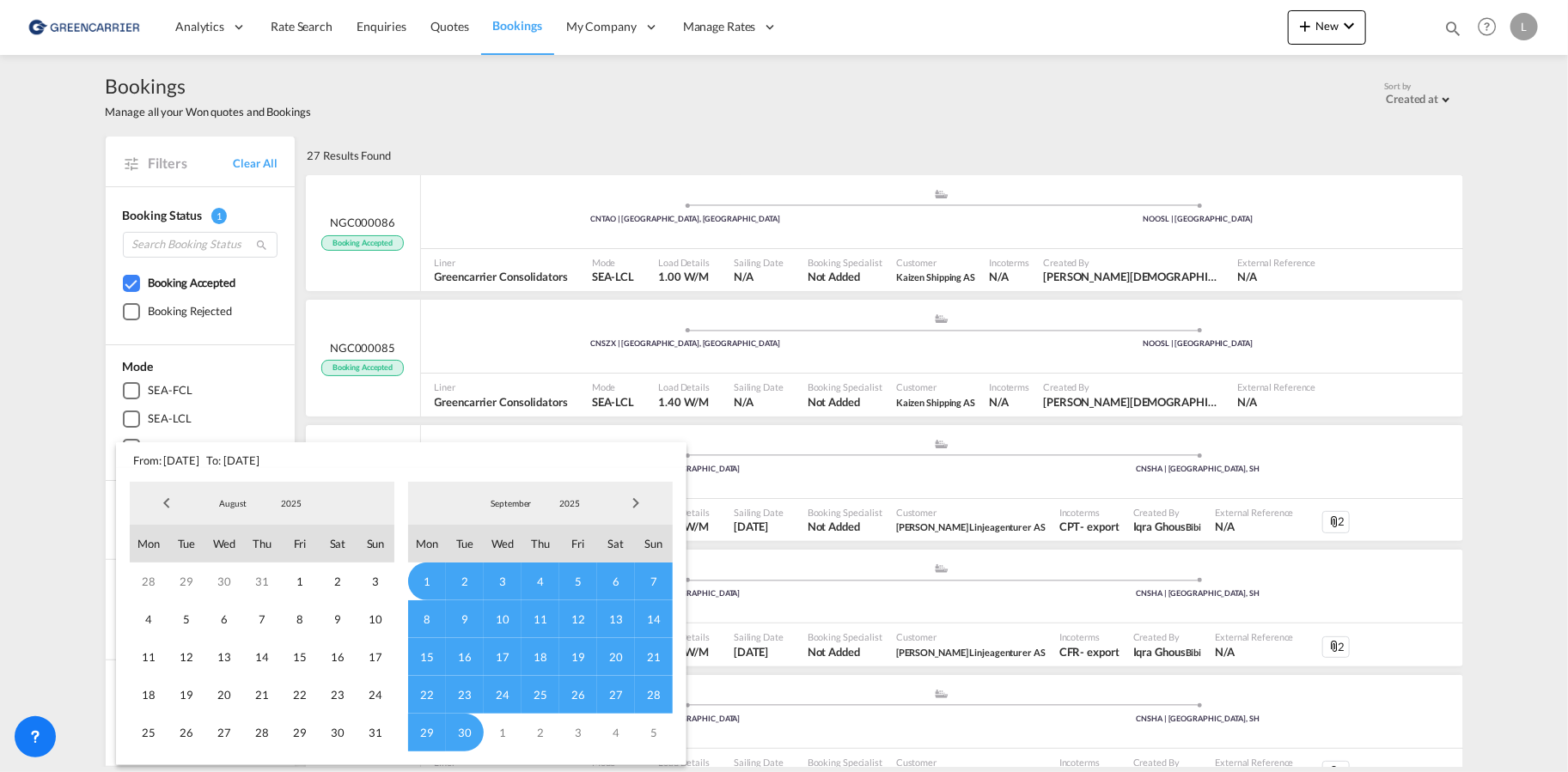
click at [637, 499] on span "Next Month" at bounding box center [636, 504] width 35 height 35
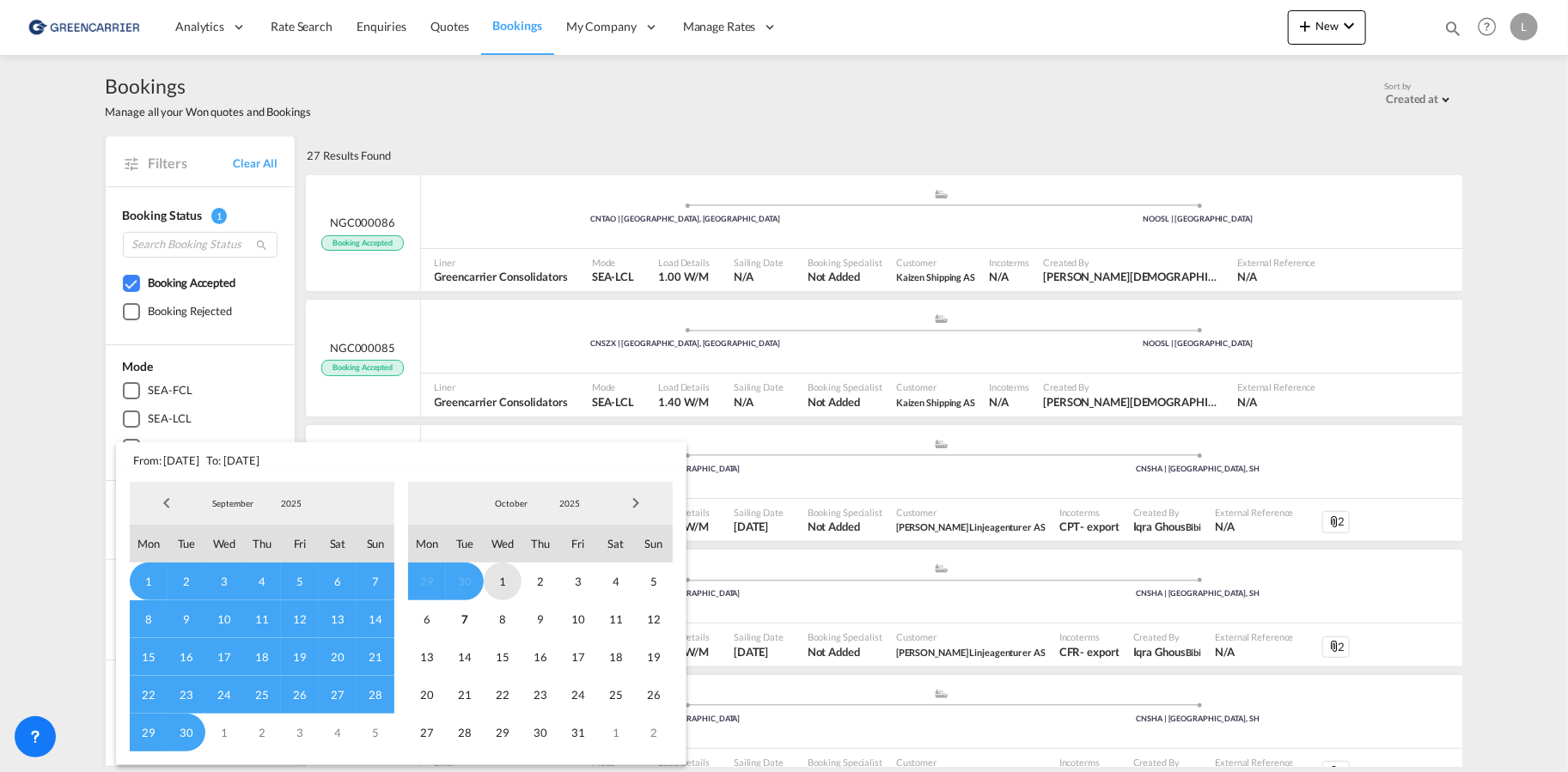
click at [506, 576] on span "1" at bounding box center [503, 582] width 38 height 38
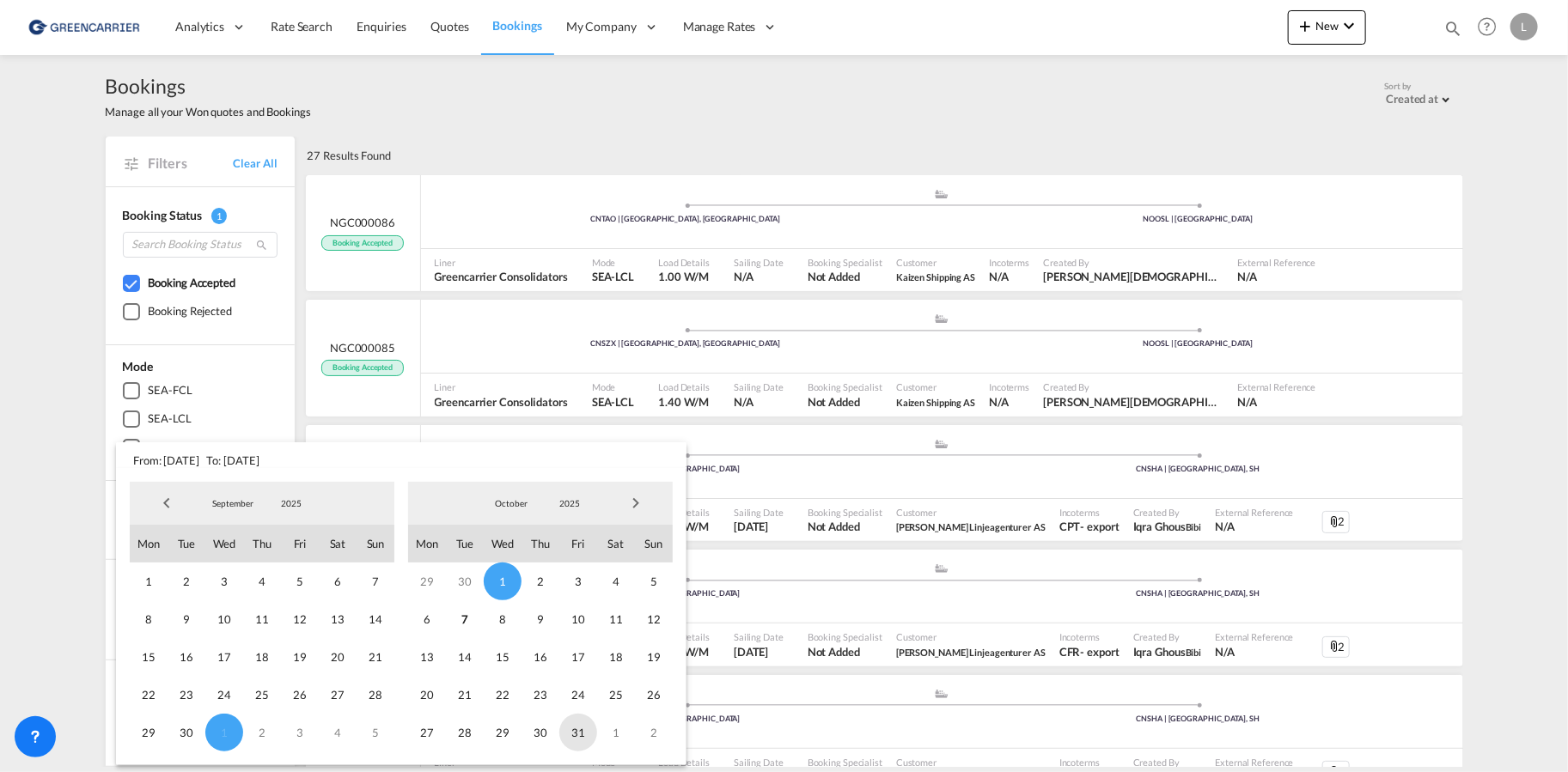
click at [584, 730] on span "31" at bounding box center [578, 733] width 38 height 38
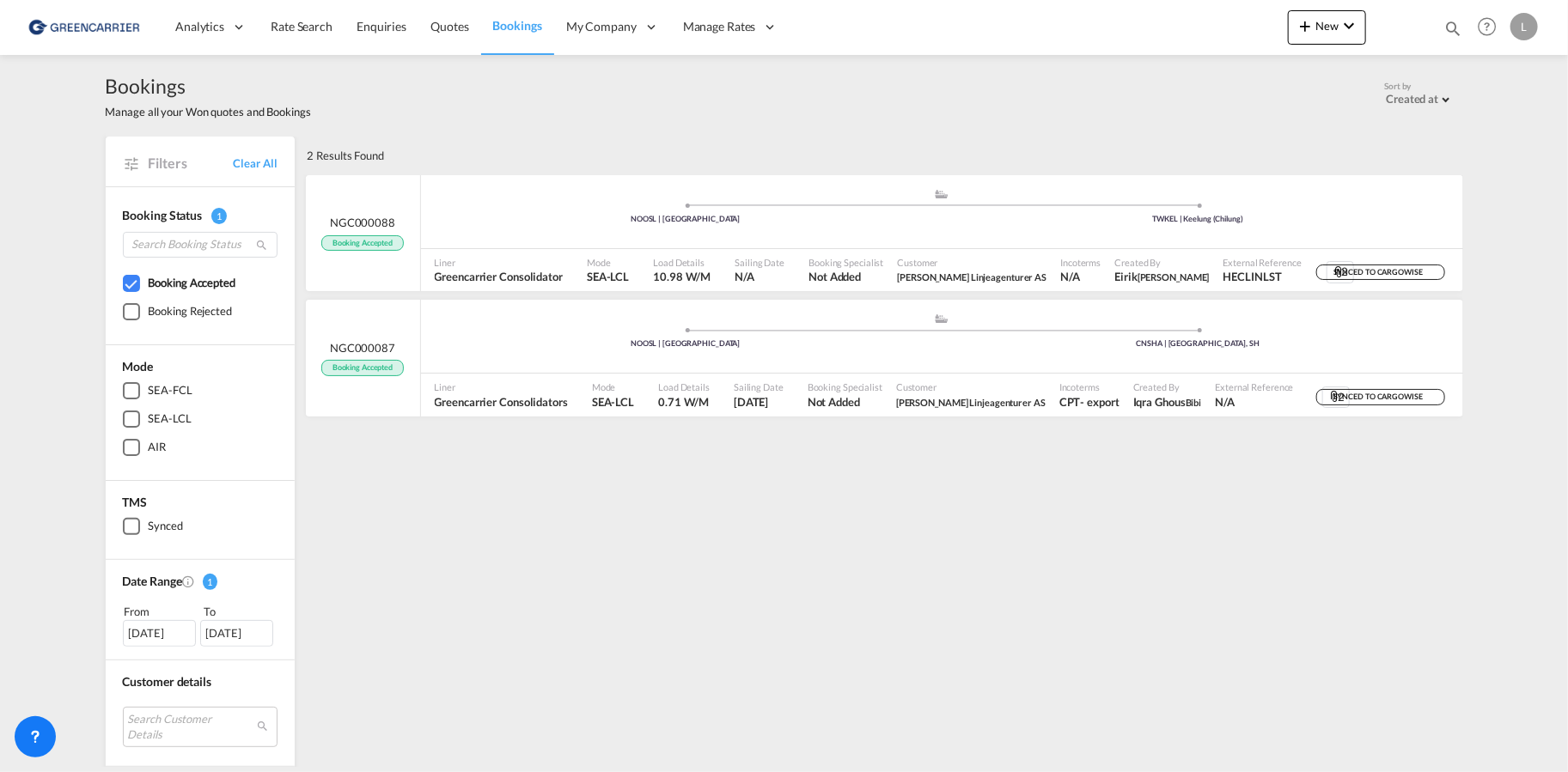
click at [172, 630] on div "[DATE]" at bounding box center [159, 633] width 73 height 26
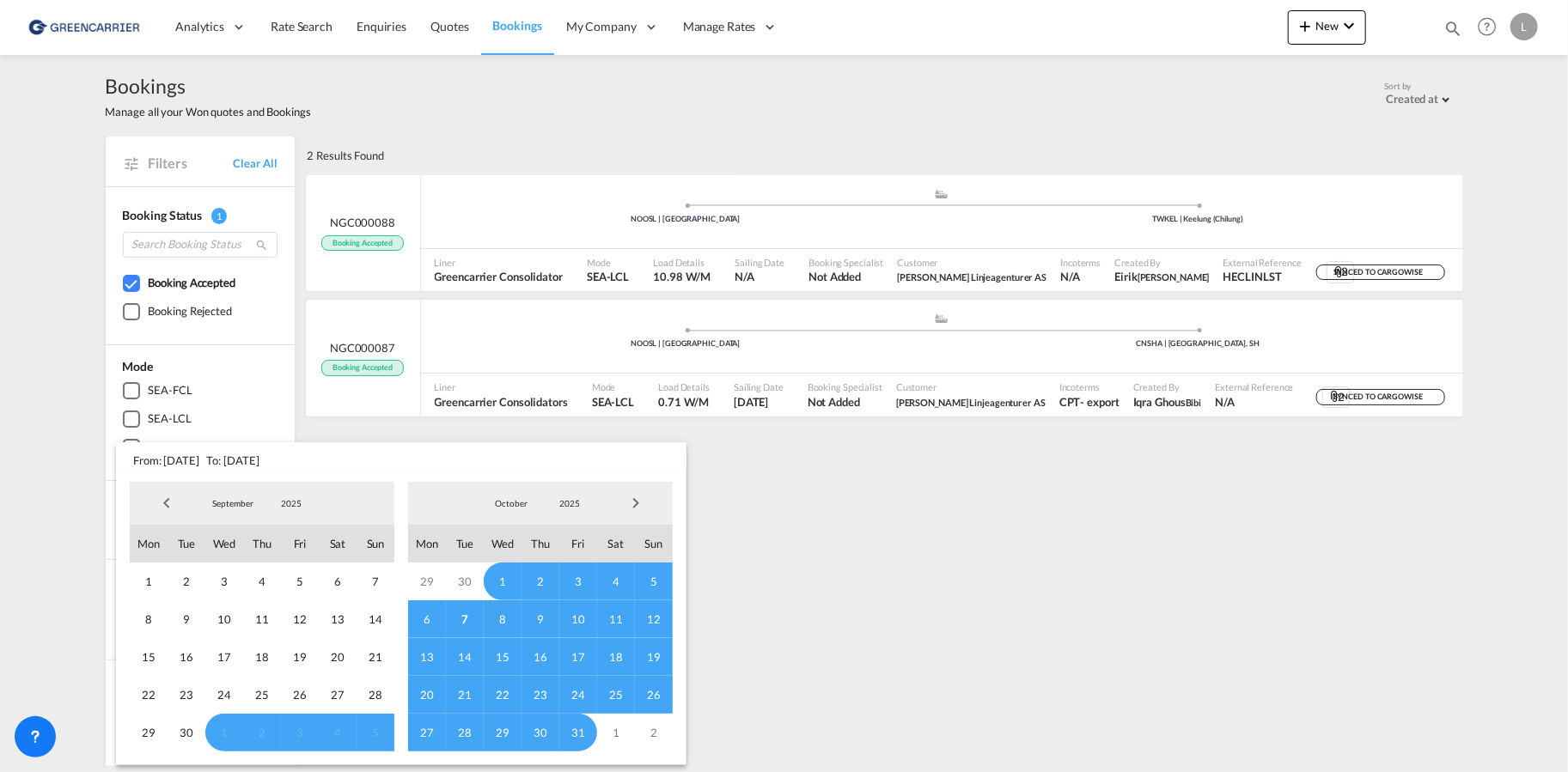
click at [166, 499] on span "Previous Month" at bounding box center [167, 504] width 35 height 35
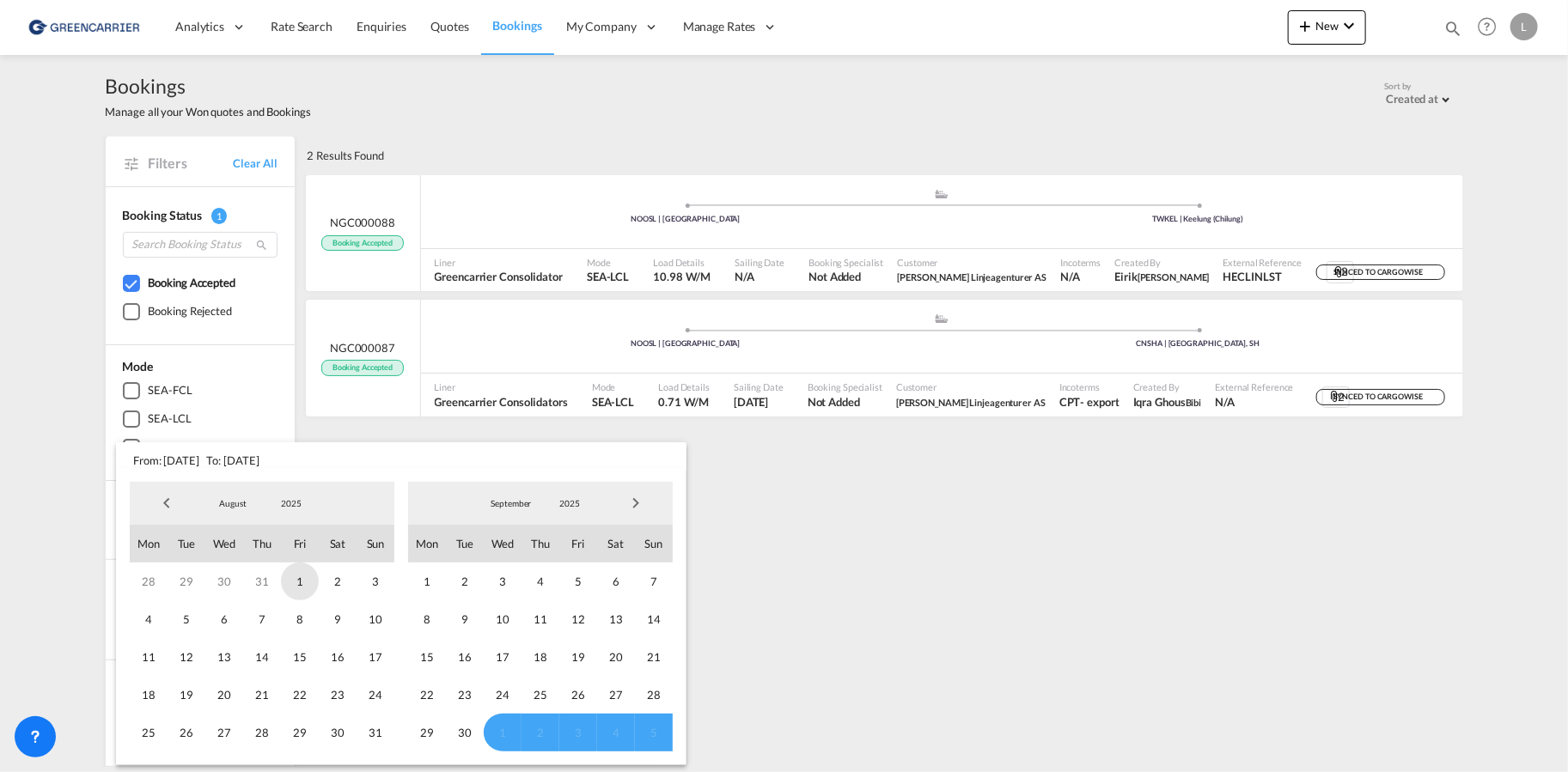
click at [297, 579] on span "1" at bounding box center [300, 582] width 38 height 38
click at [365, 737] on span "31" at bounding box center [376, 733] width 38 height 38
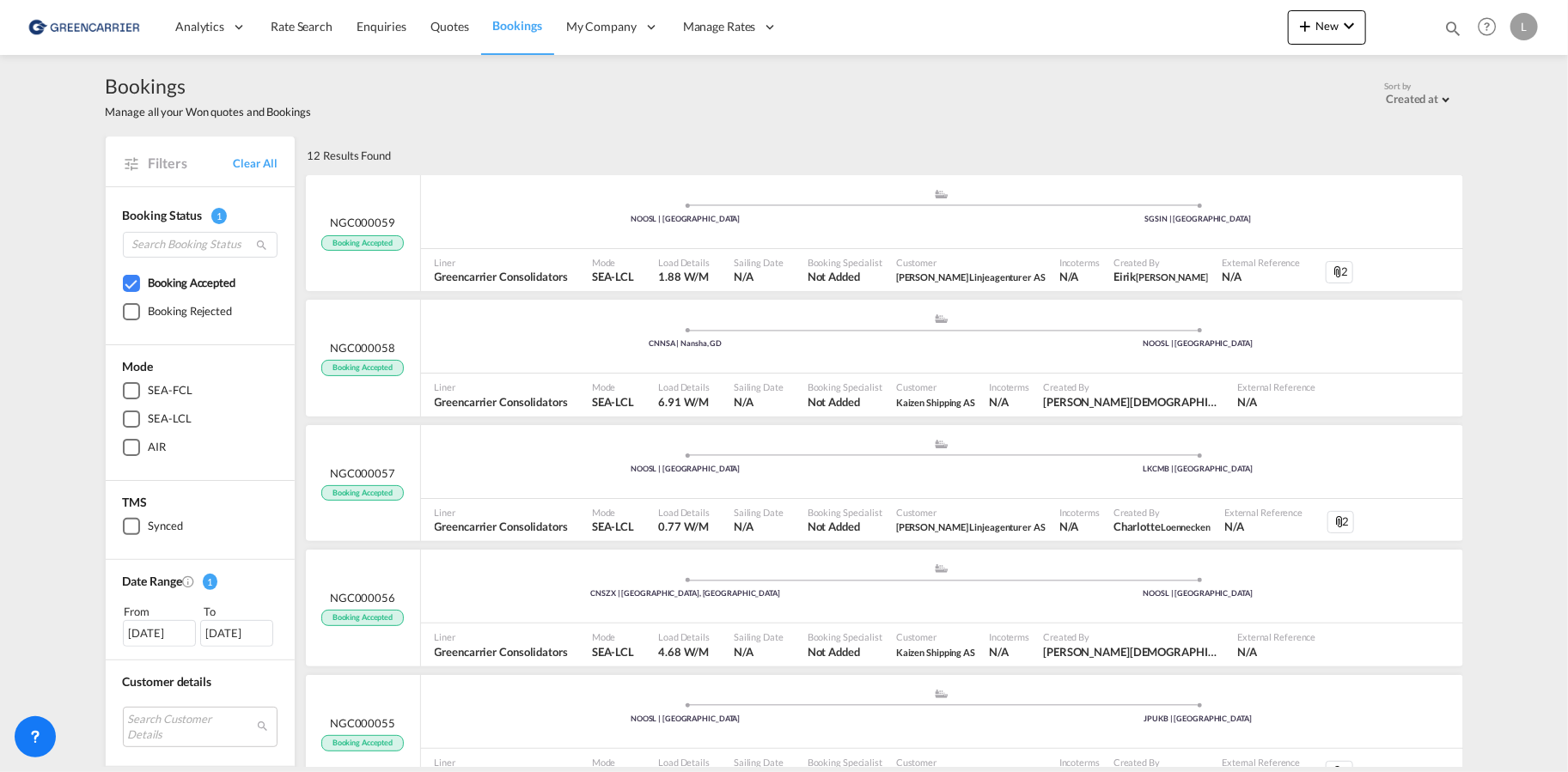
click at [172, 625] on div "[DATE]" at bounding box center [159, 633] width 73 height 26
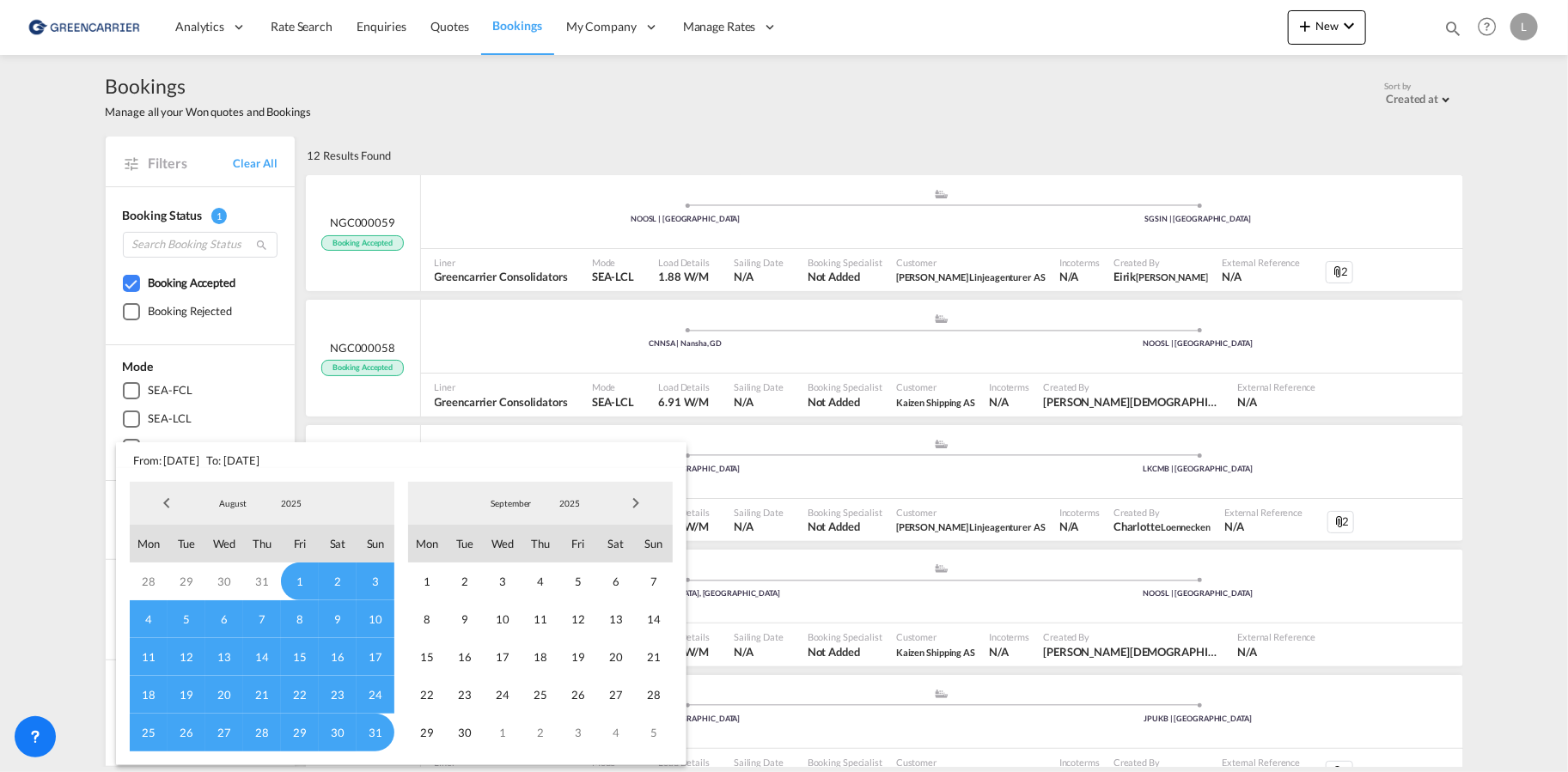
click at [165, 502] on span "Previous Month" at bounding box center [167, 504] width 35 height 35
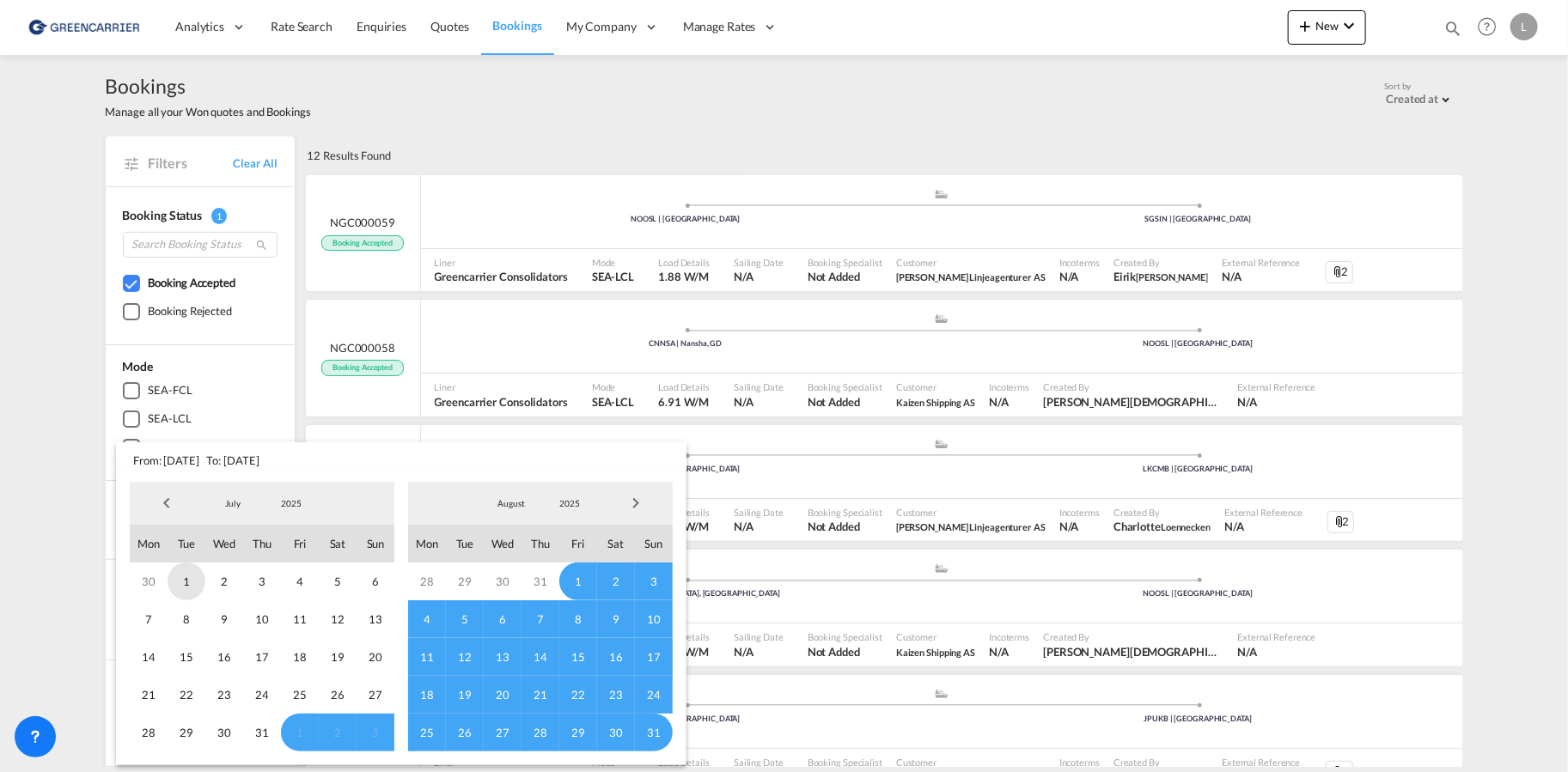
click at [185, 583] on span "1" at bounding box center [186, 582] width 38 height 38
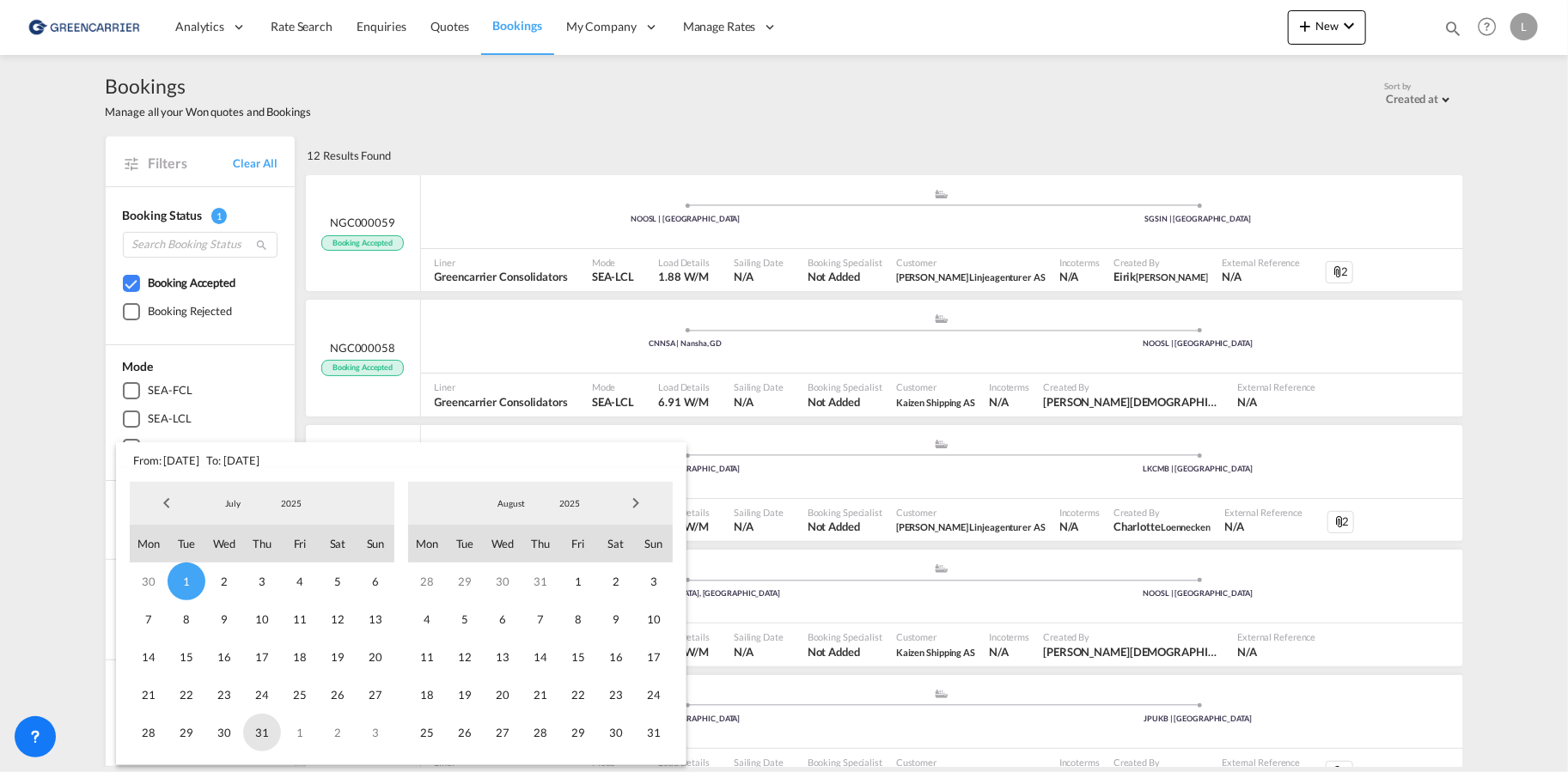
click at [253, 729] on span "31" at bounding box center [262, 733] width 38 height 38
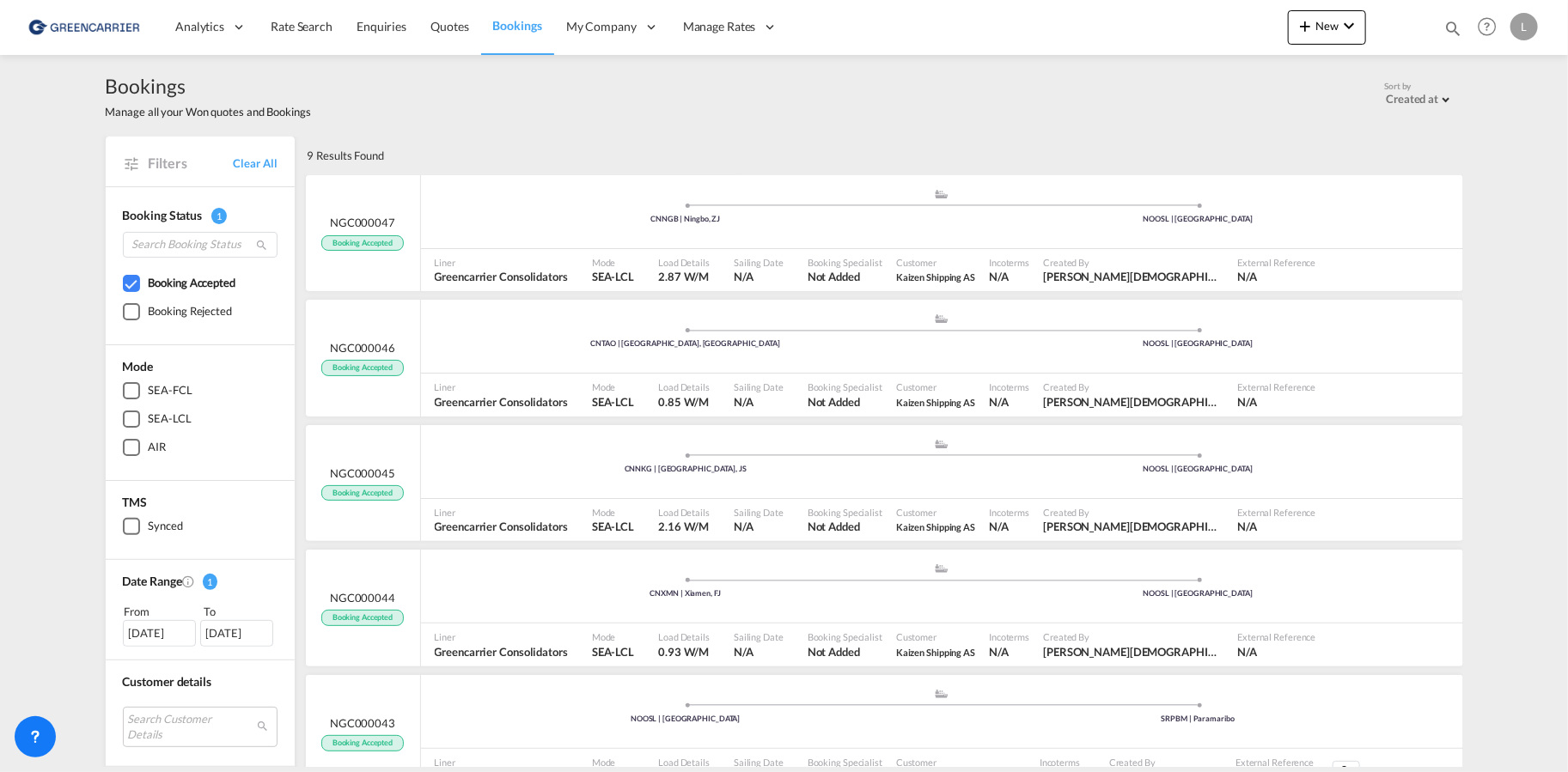
click at [174, 634] on div "[DATE]" at bounding box center [159, 633] width 73 height 26
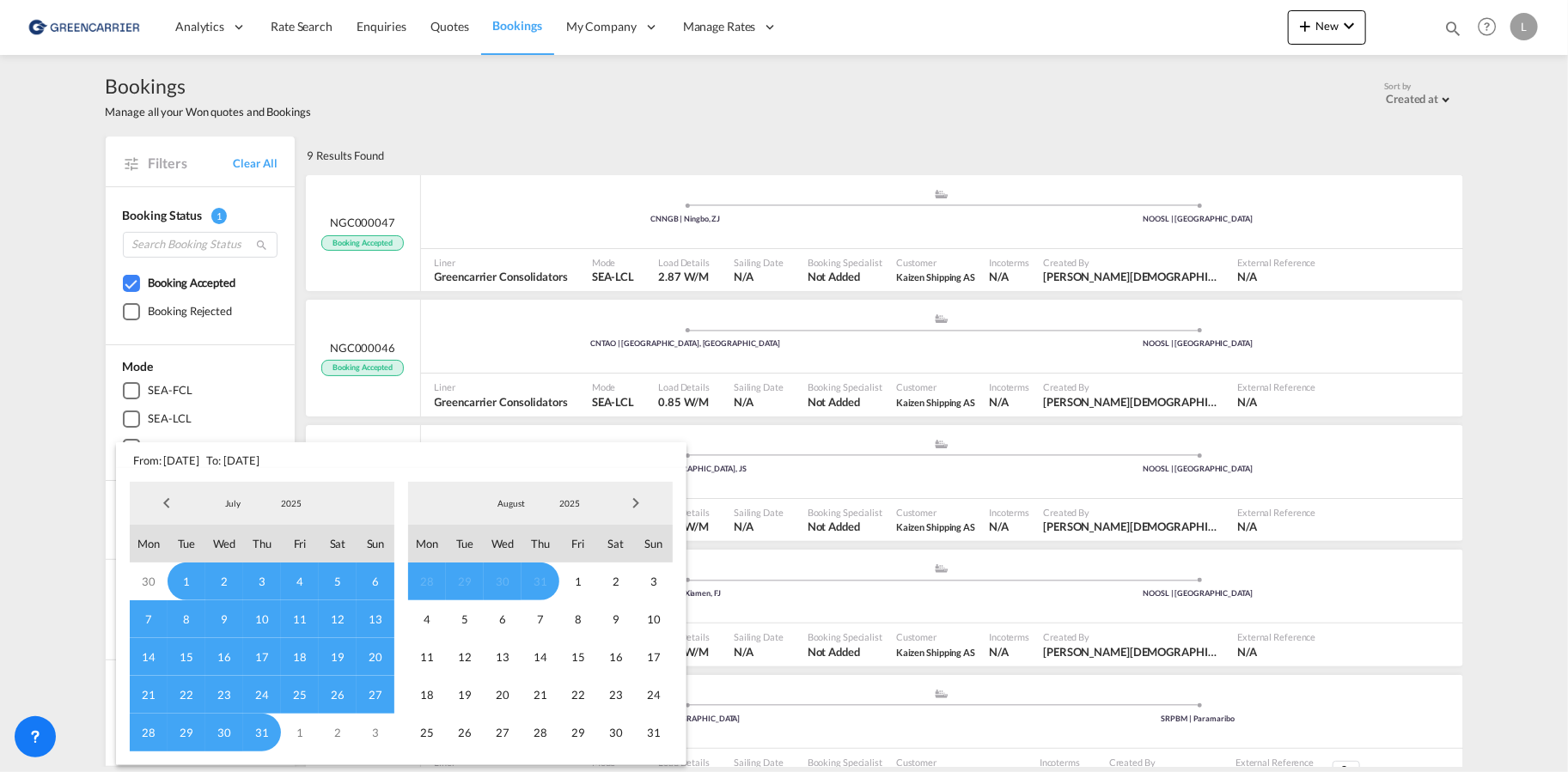
click at [171, 505] on span "Previous Month" at bounding box center [167, 504] width 35 height 35
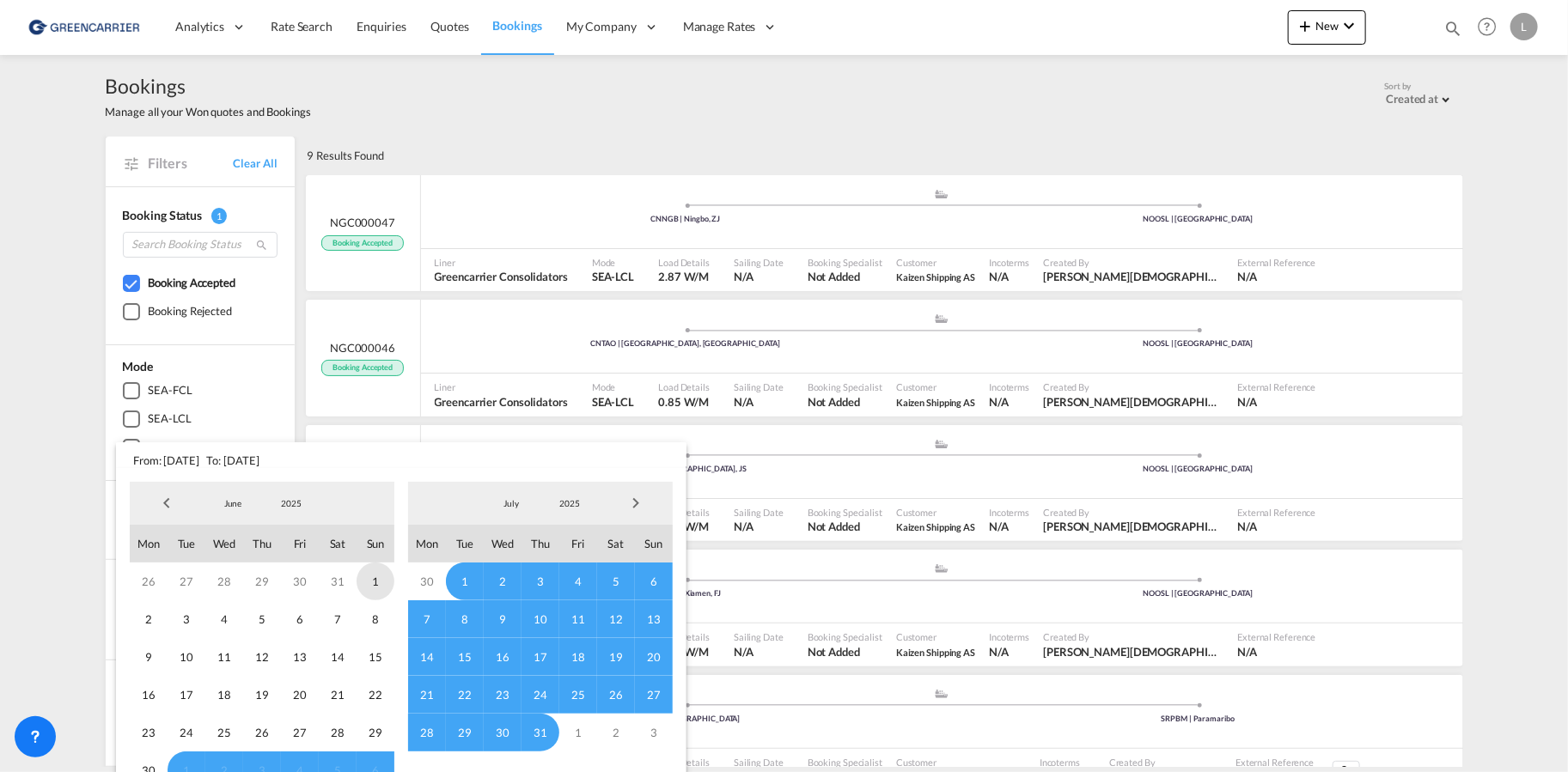
click at [378, 581] on span "1" at bounding box center [376, 582] width 38 height 38
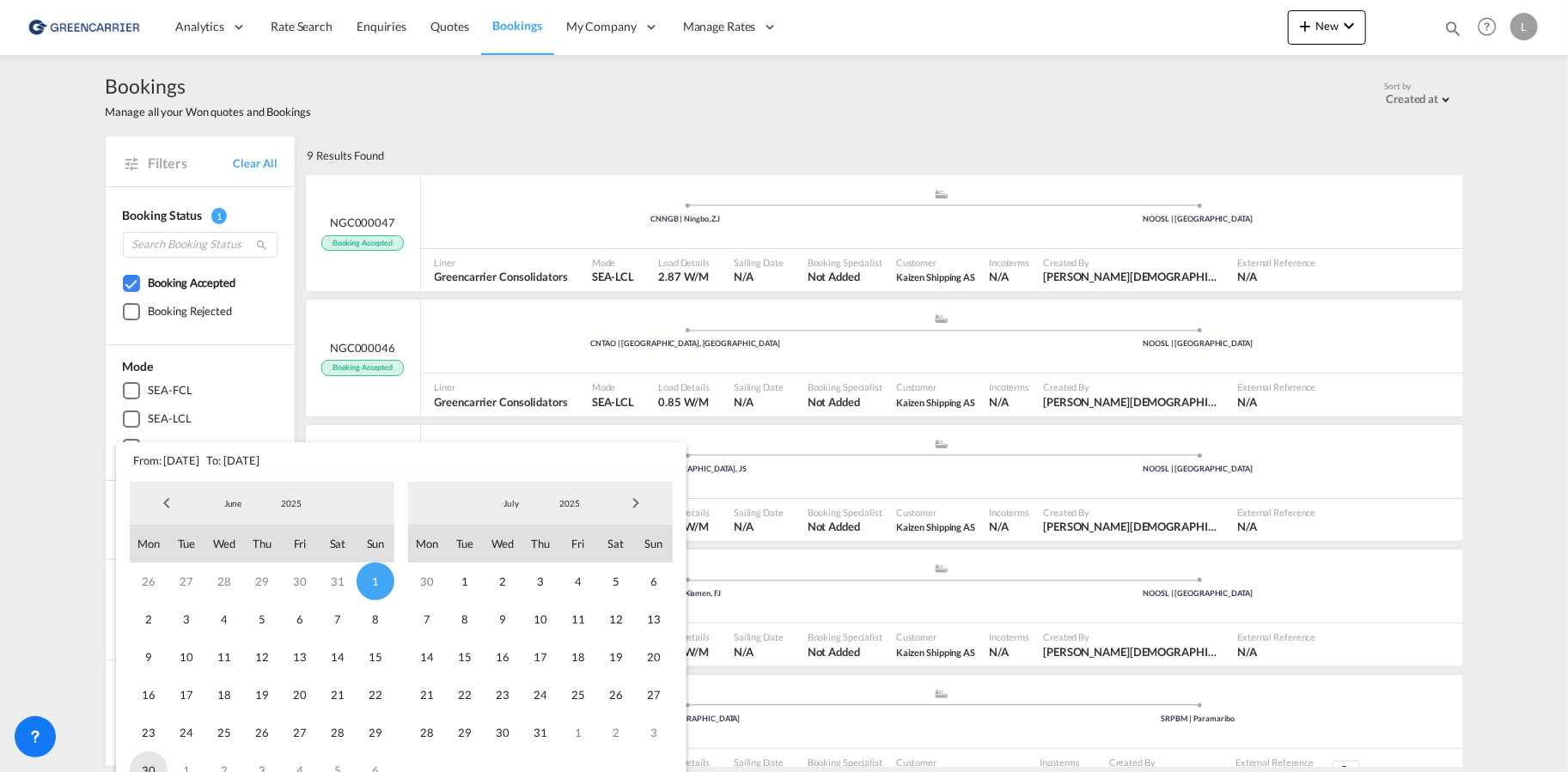
click at [145, 768] on span "30" at bounding box center [149, 770] width 38 height 38
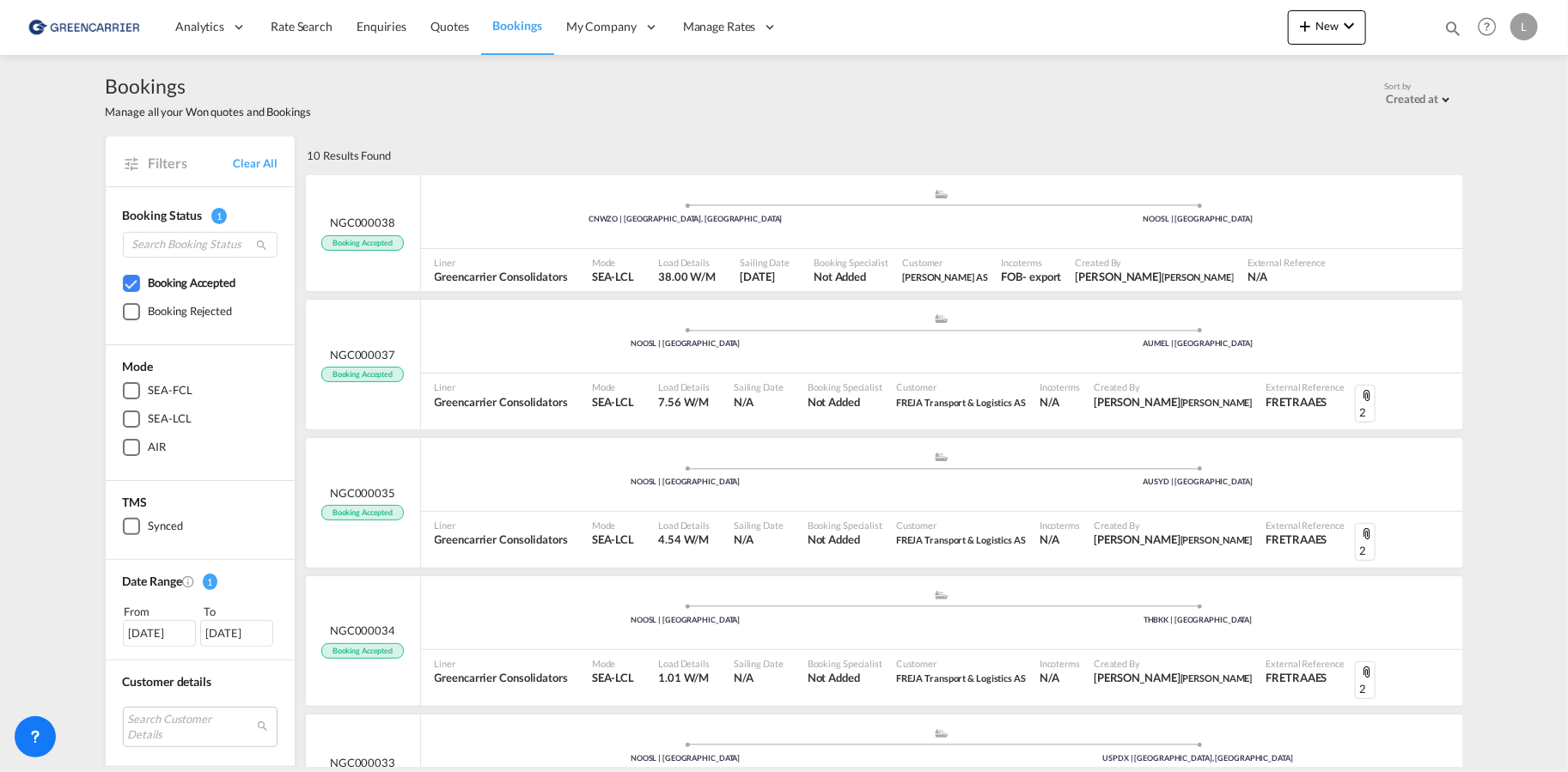
click at [165, 630] on div "[DATE]" at bounding box center [159, 633] width 73 height 26
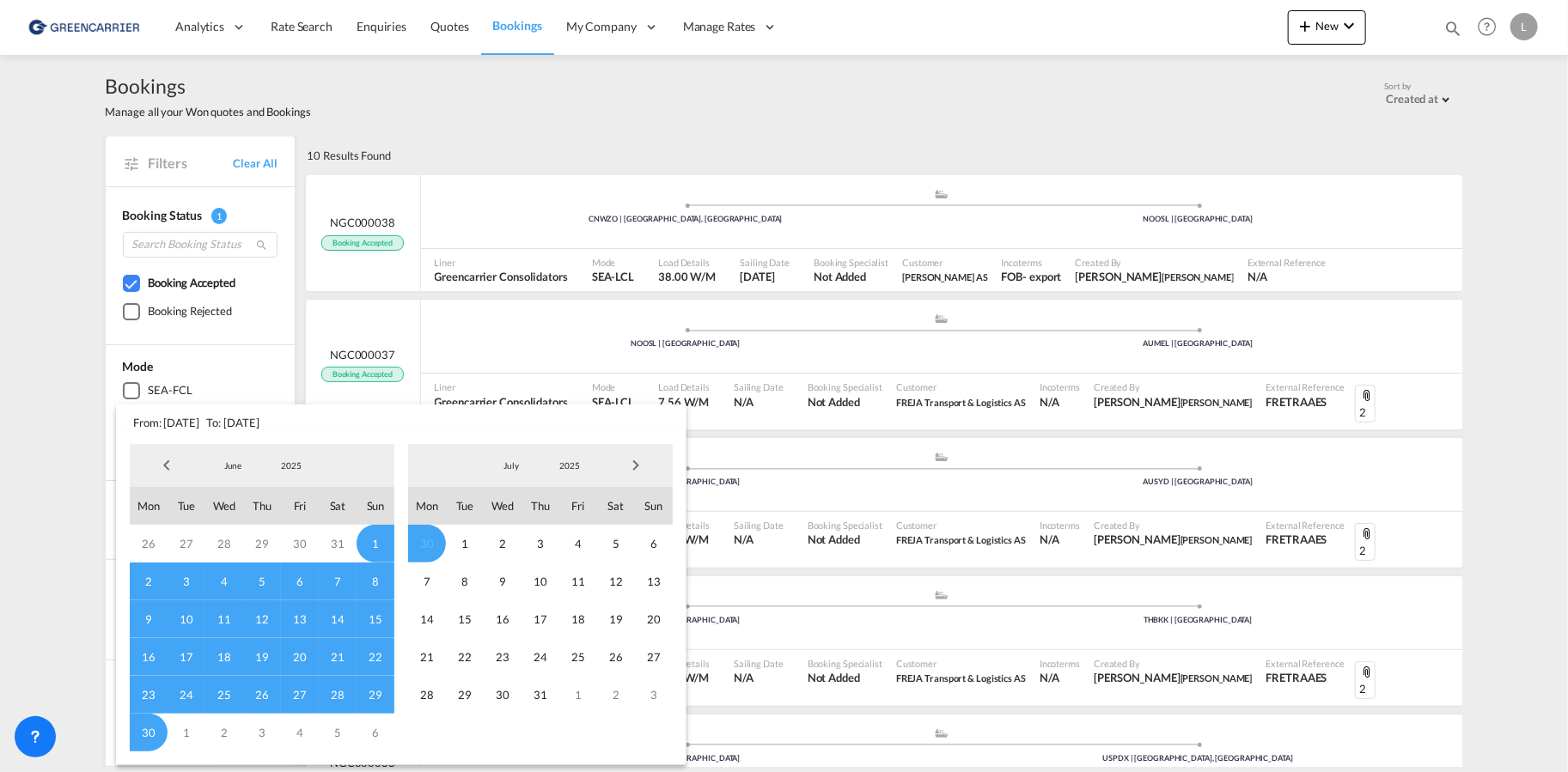
click at [167, 461] on span "Previous Month" at bounding box center [167, 466] width 35 height 35
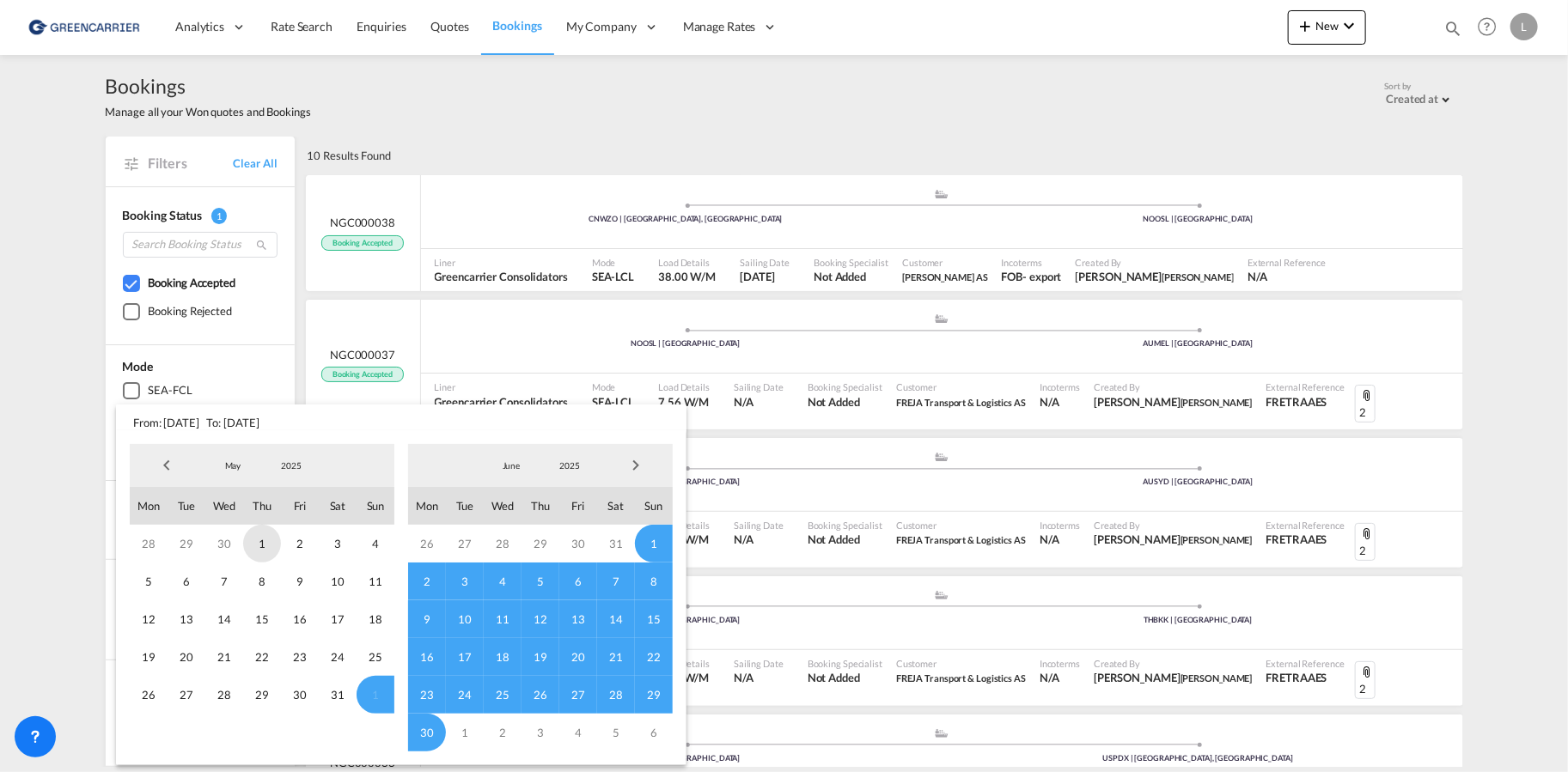
click at [268, 541] on span "1" at bounding box center [262, 544] width 38 height 38
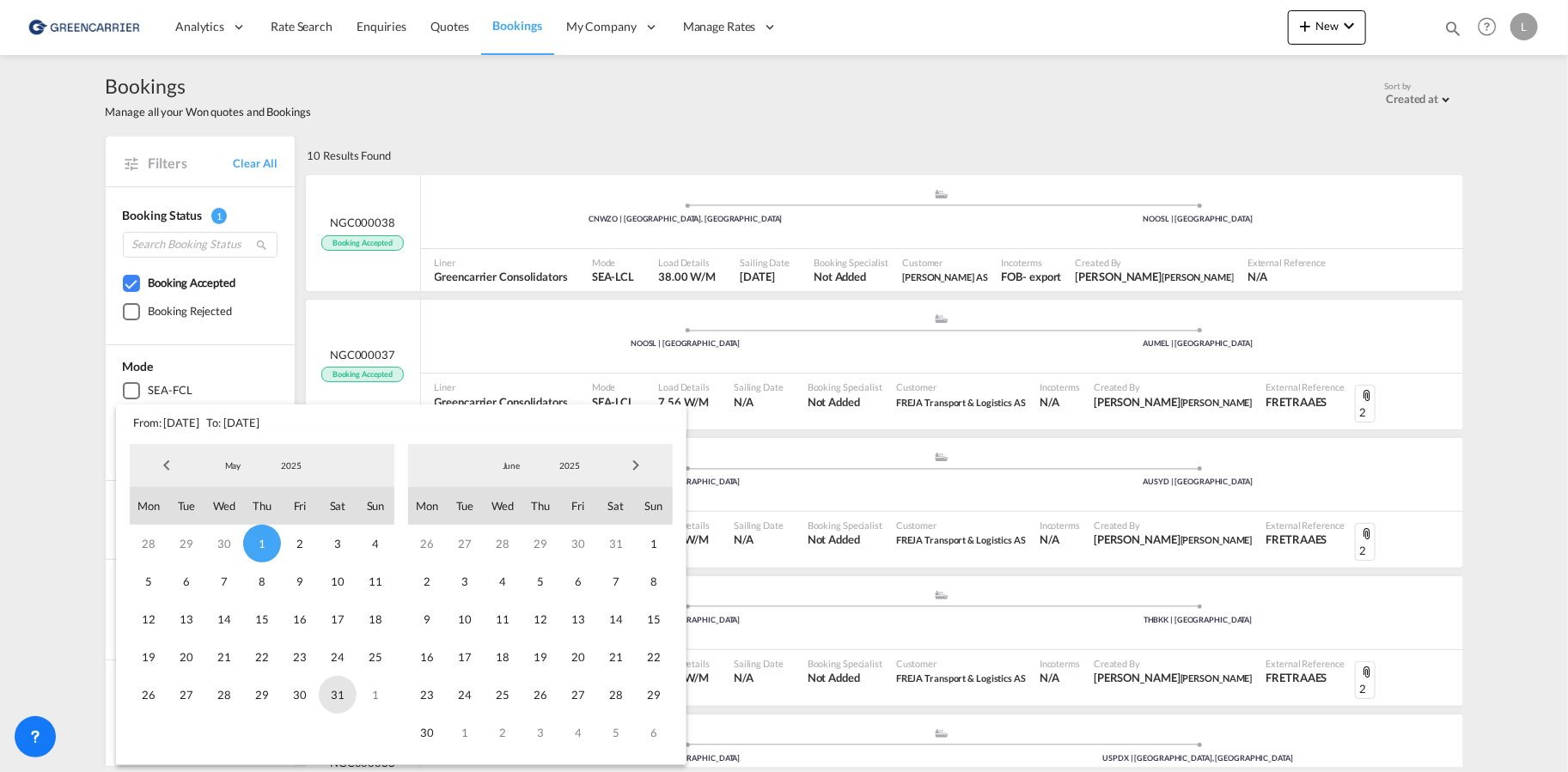
click at [332, 696] on span "31" at bounding box center [338, 695] width 38 height 38
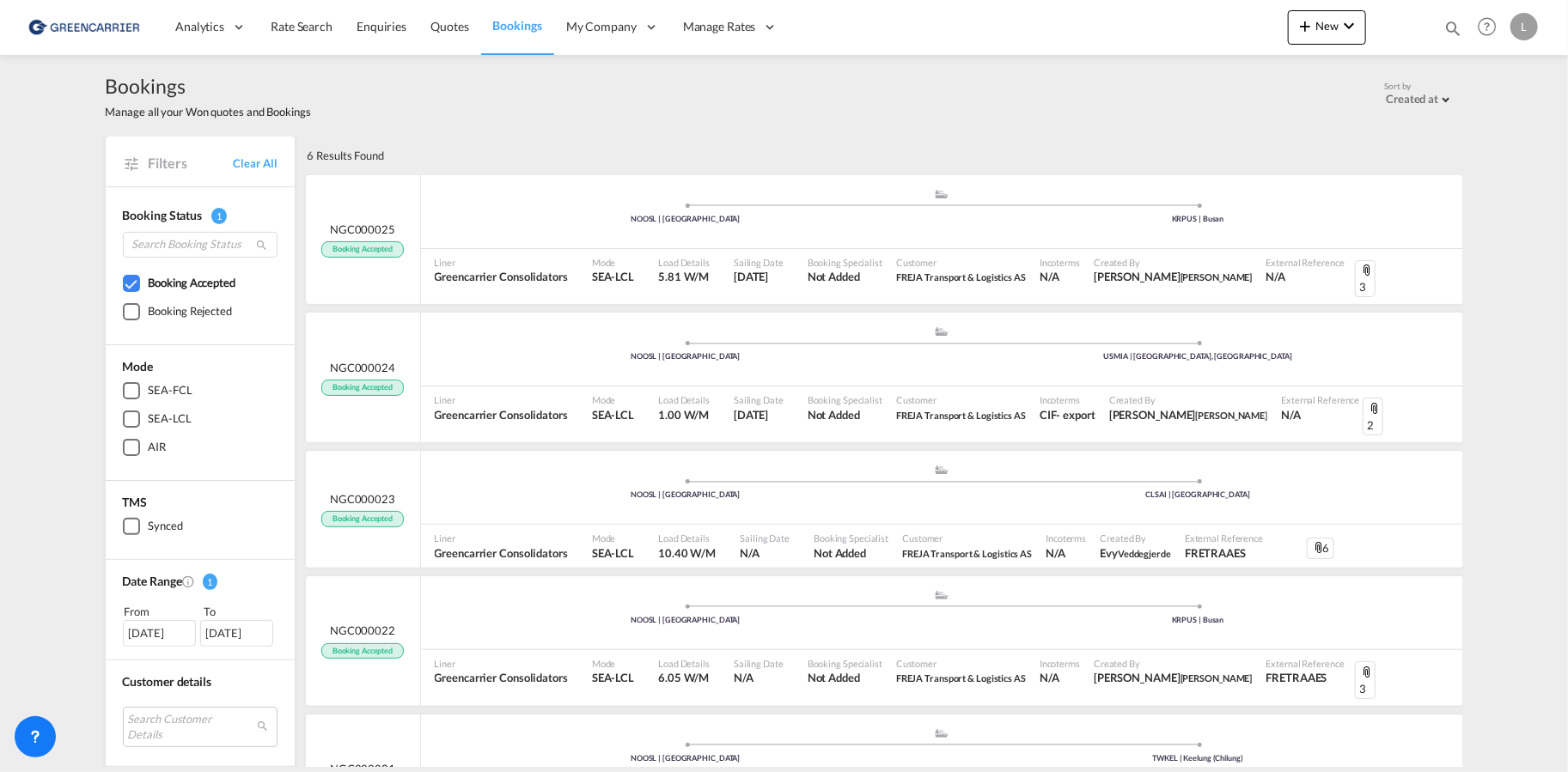
click at [166, 632] on div "[DATE]" at bounding box center [159, 633] width 73 height 26
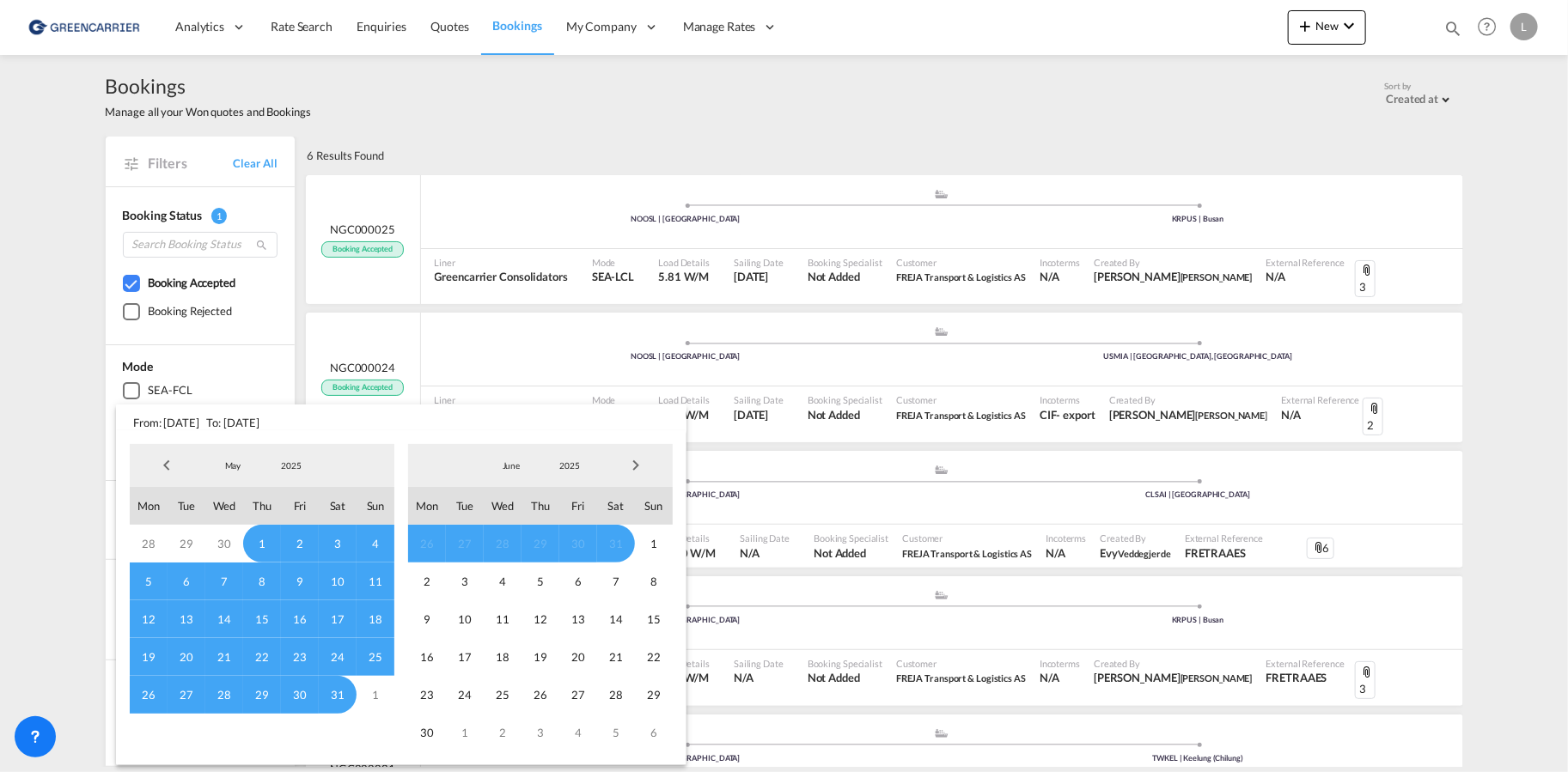
click at [636, 463] on span "Next Month" at bounding box center [636, 466] width 35 height 35
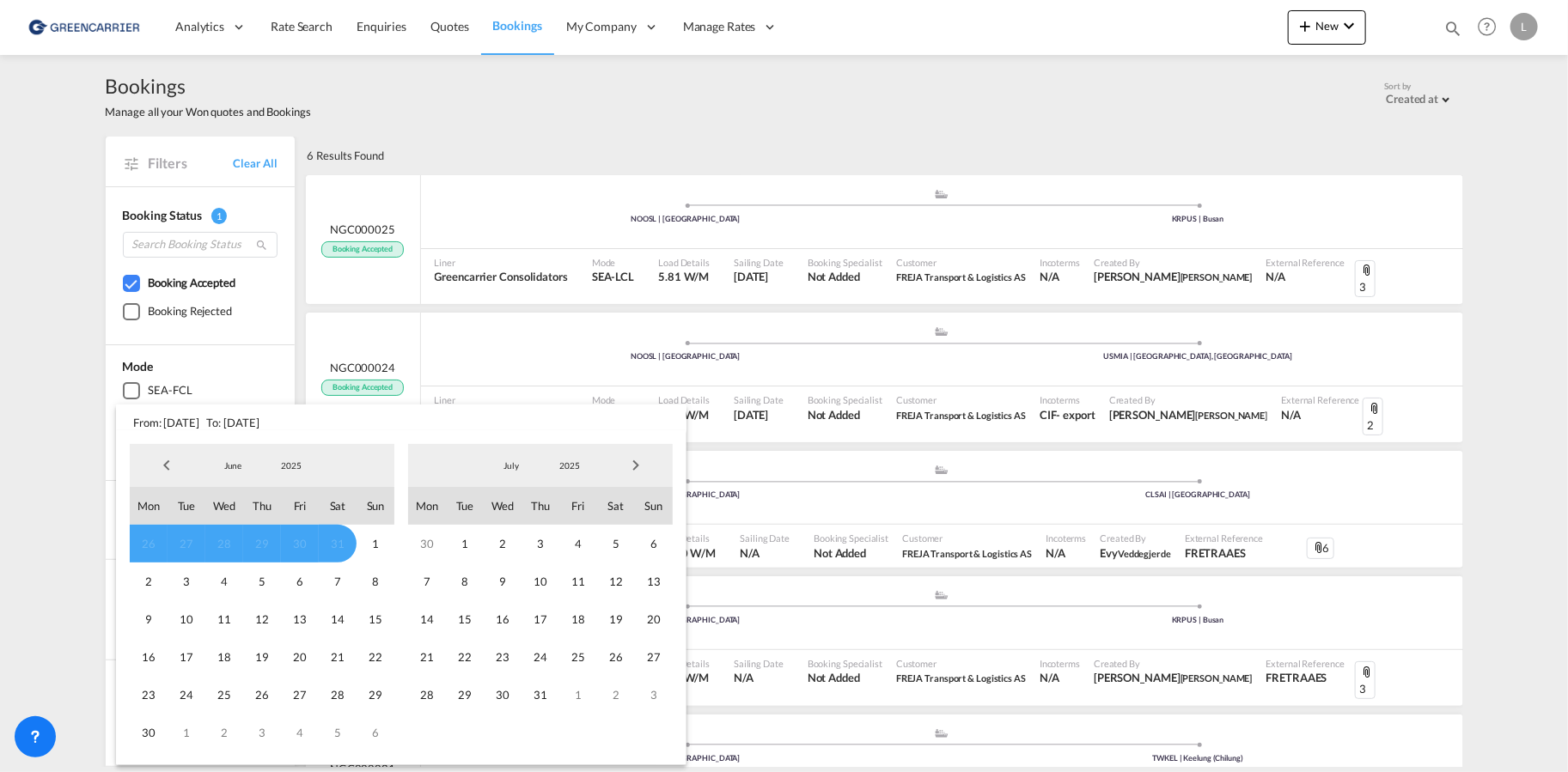
click at [636, 463] on span "Next Month" at bounding box center [636, 466] width 35 height 35
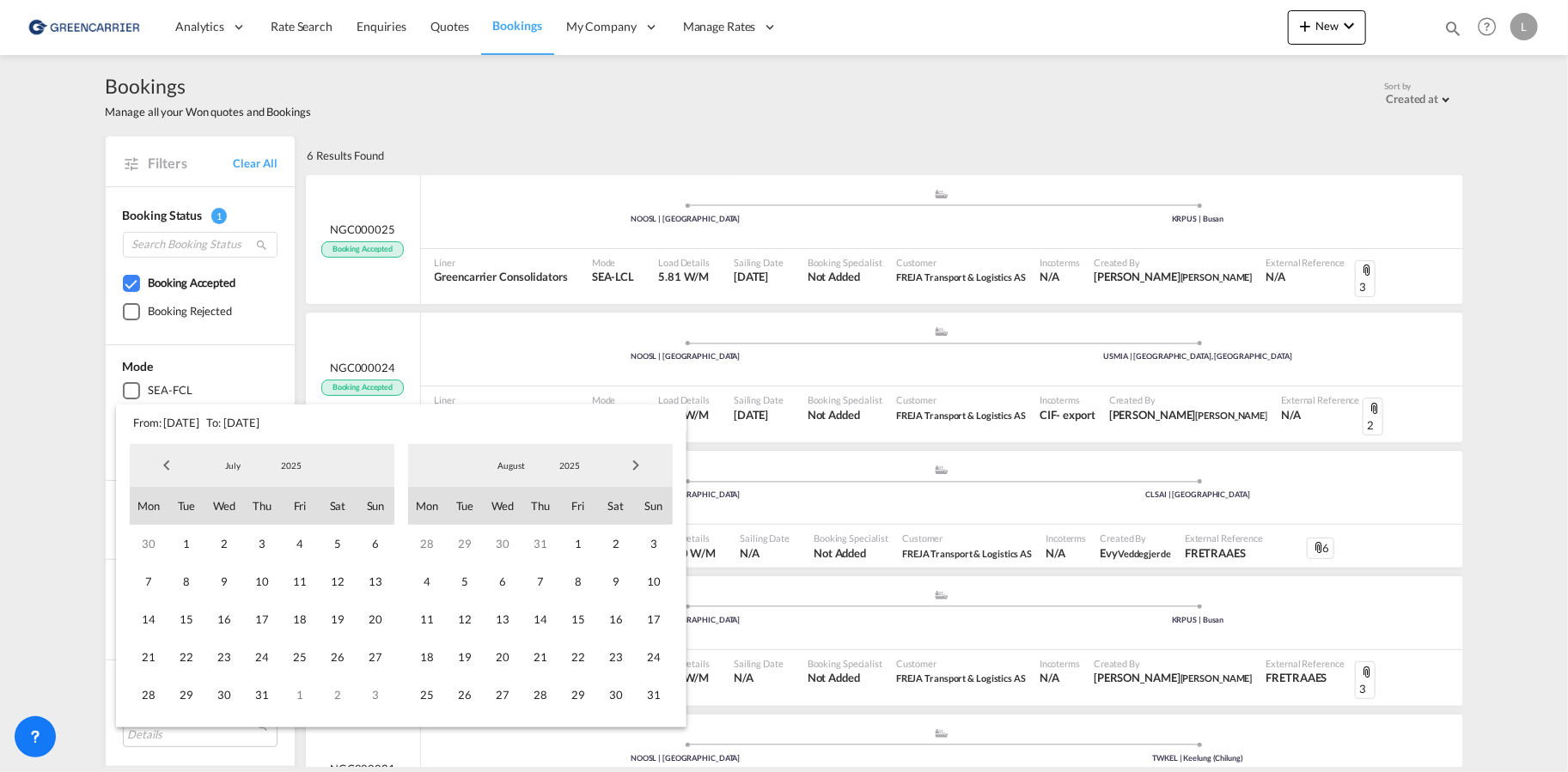
click at [636, 463] on span "Next Month" at bounding box center [636, 466] width 35 height 35
click at [499, 541] on span "1" at bounding box center [503, 544] width 38 height 38
click at [572, 696] on span "31" at bounding box center [578, 695] width 38 height 38
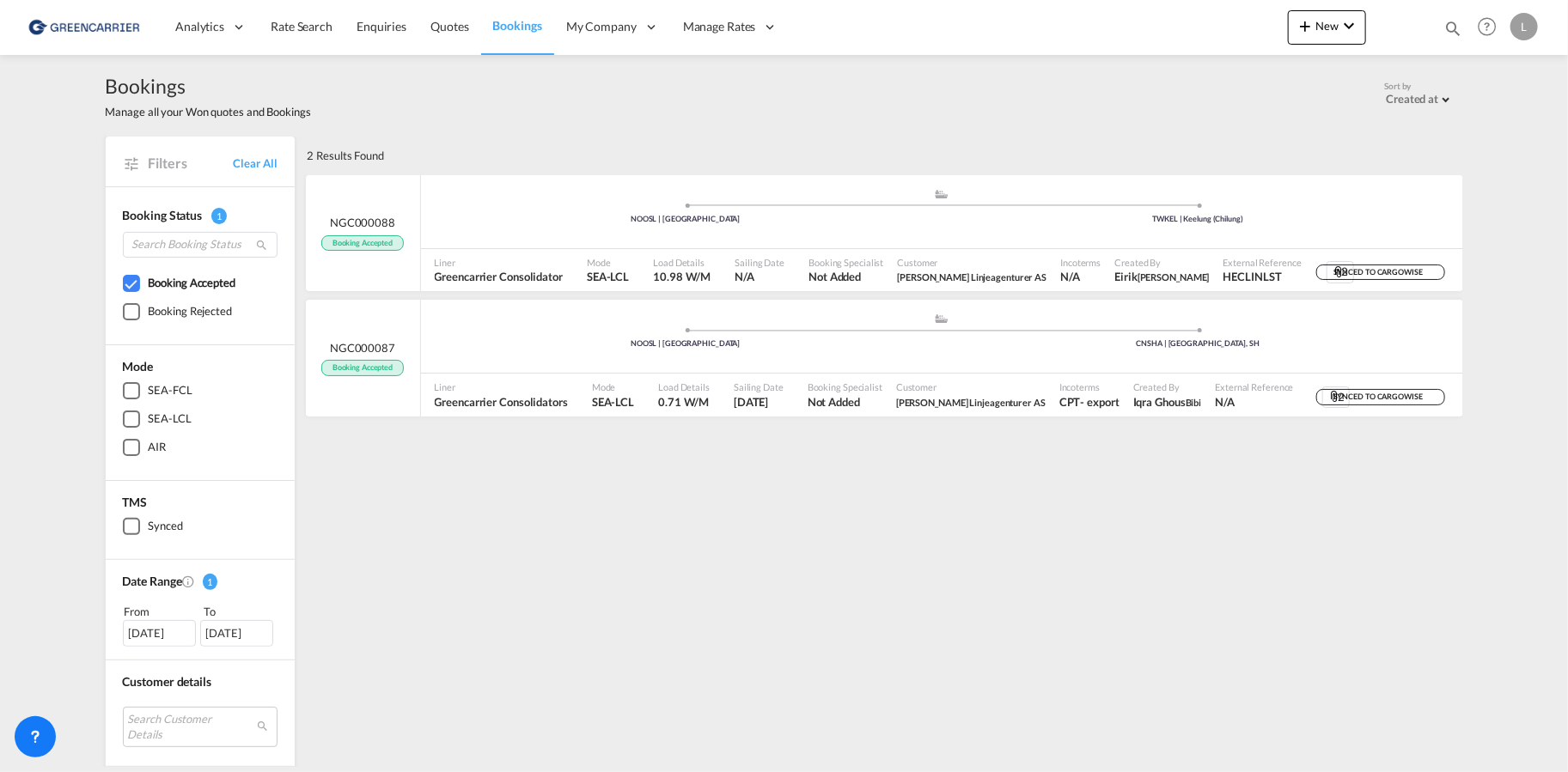
click at [176, 625] on div "[DATE]" at bounding box center [159, 633] width 73 height 26
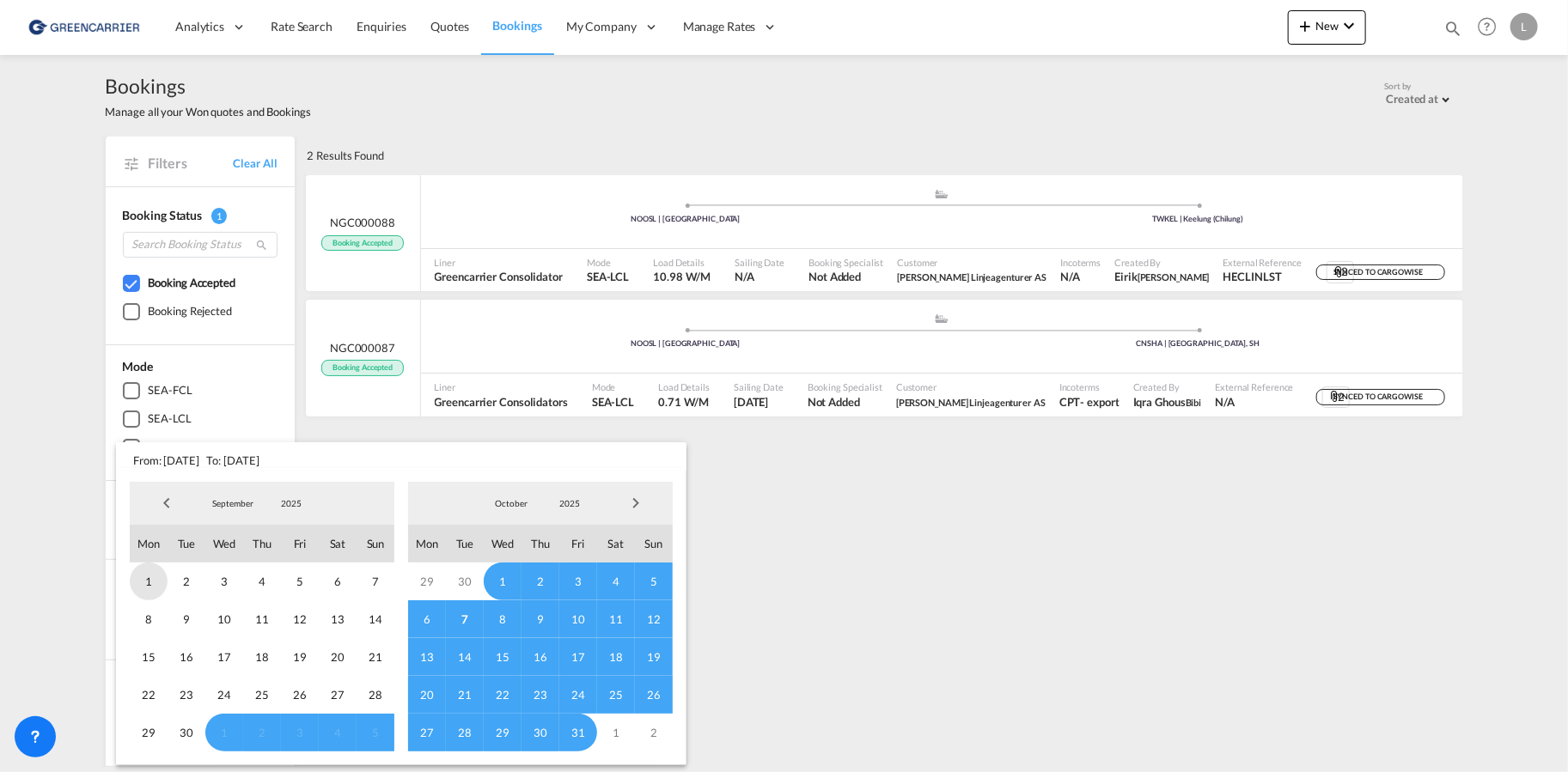
click at [157, 583] on span "1" at bounding box center [149, 582] width 38 height 38
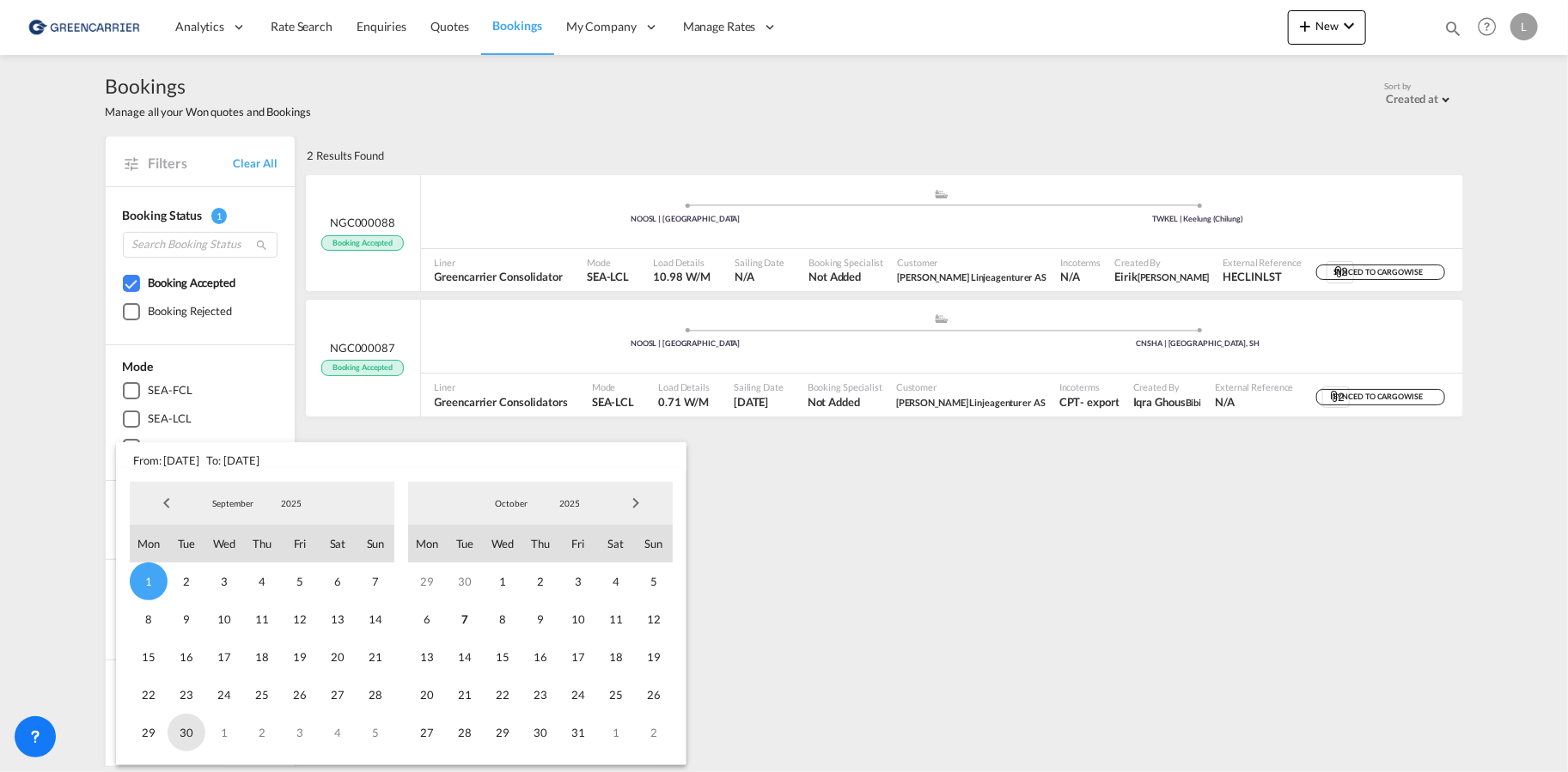
click at [189, 732] on span "30" at bounding box center [186, 733] width 38 height 38
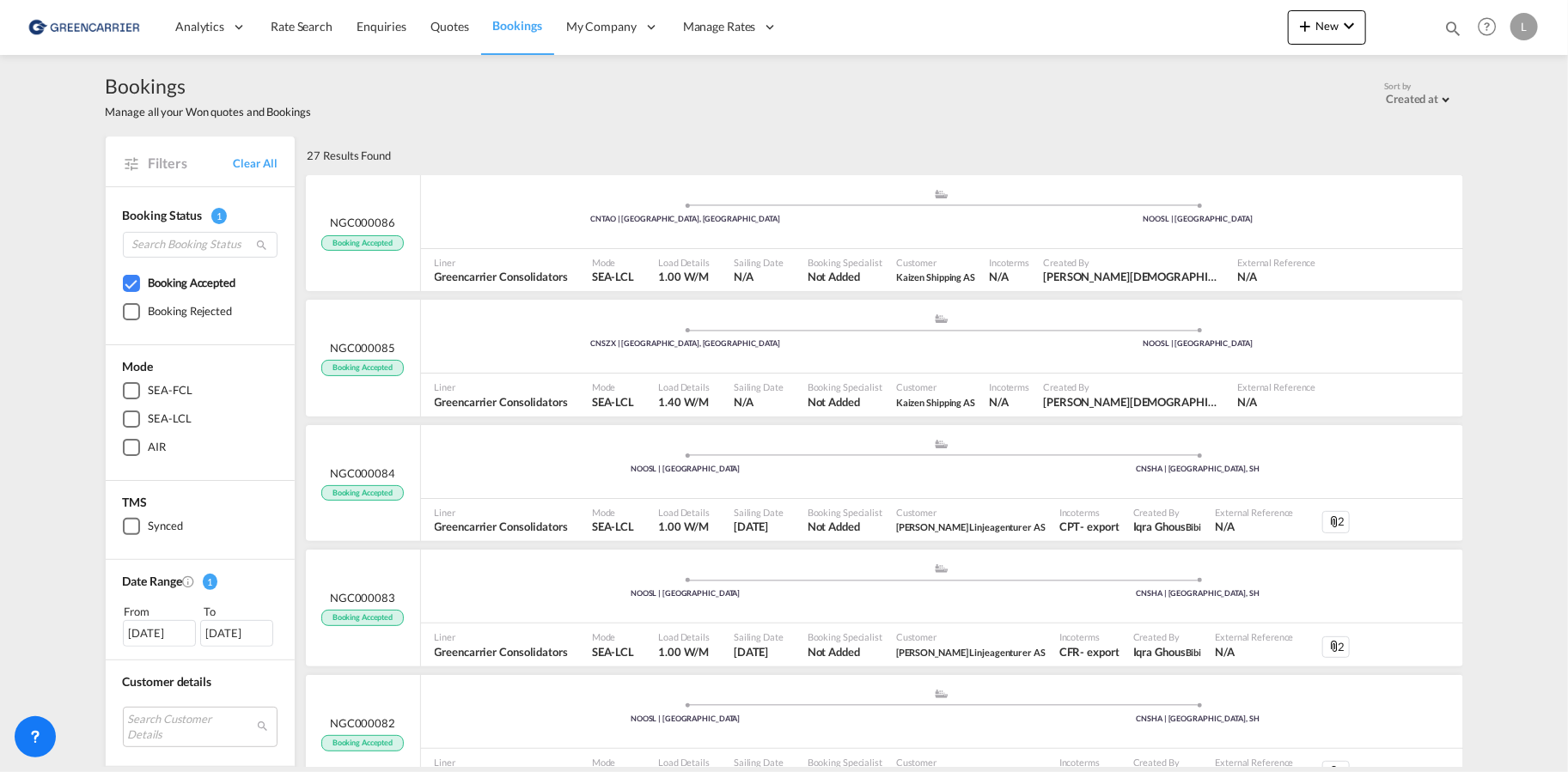
click at [123, 281] on div at bounding box center [132, 284] width 17 height 17
click at [125, 312] on div at bounding box center [132, 312] width 17 height 17
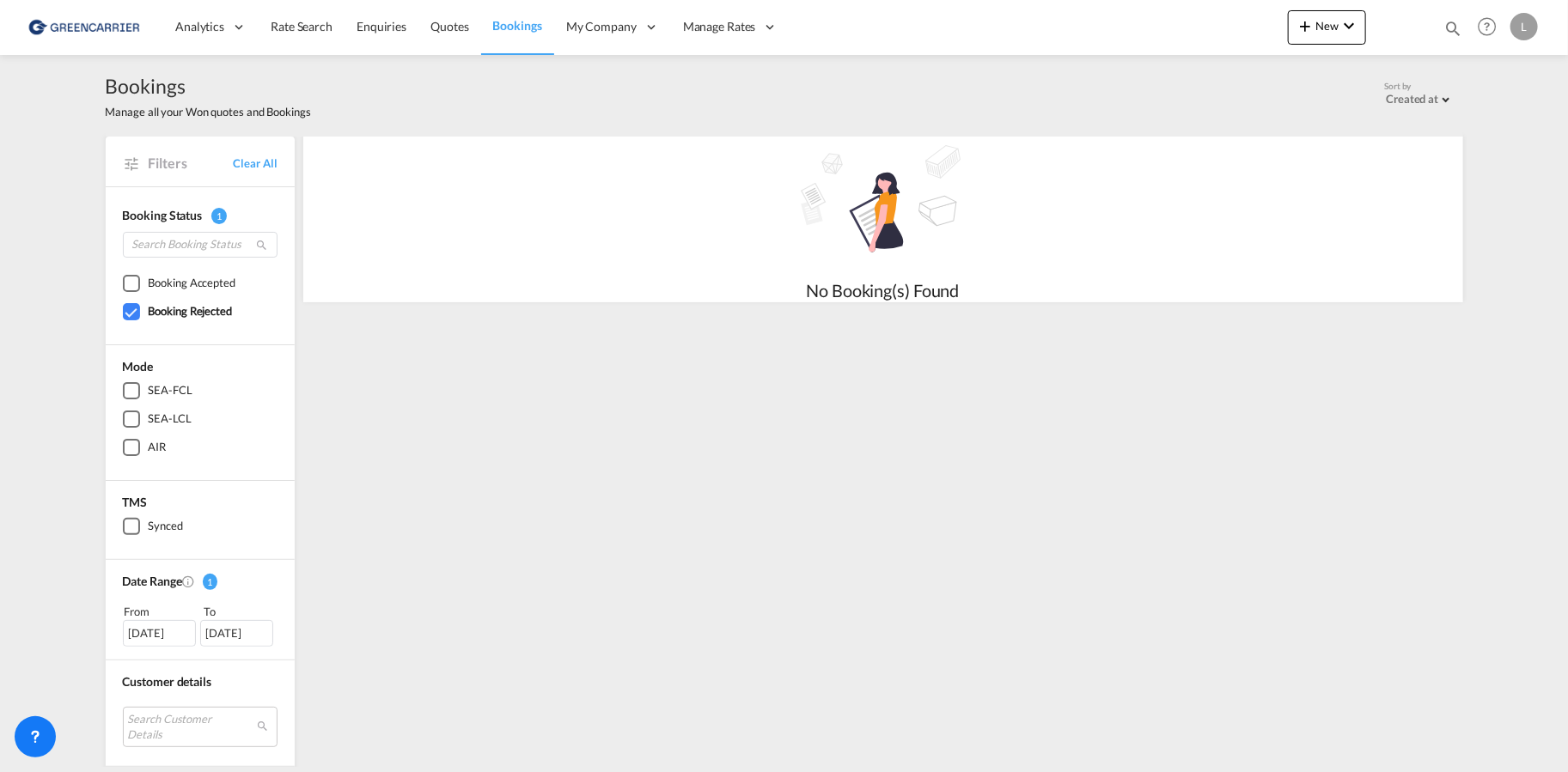
click at [125, 318] on div at bounding box center [132, 312] width 17 height 17
